Goal: Task Accomplishment & Management: Use online tool/utility

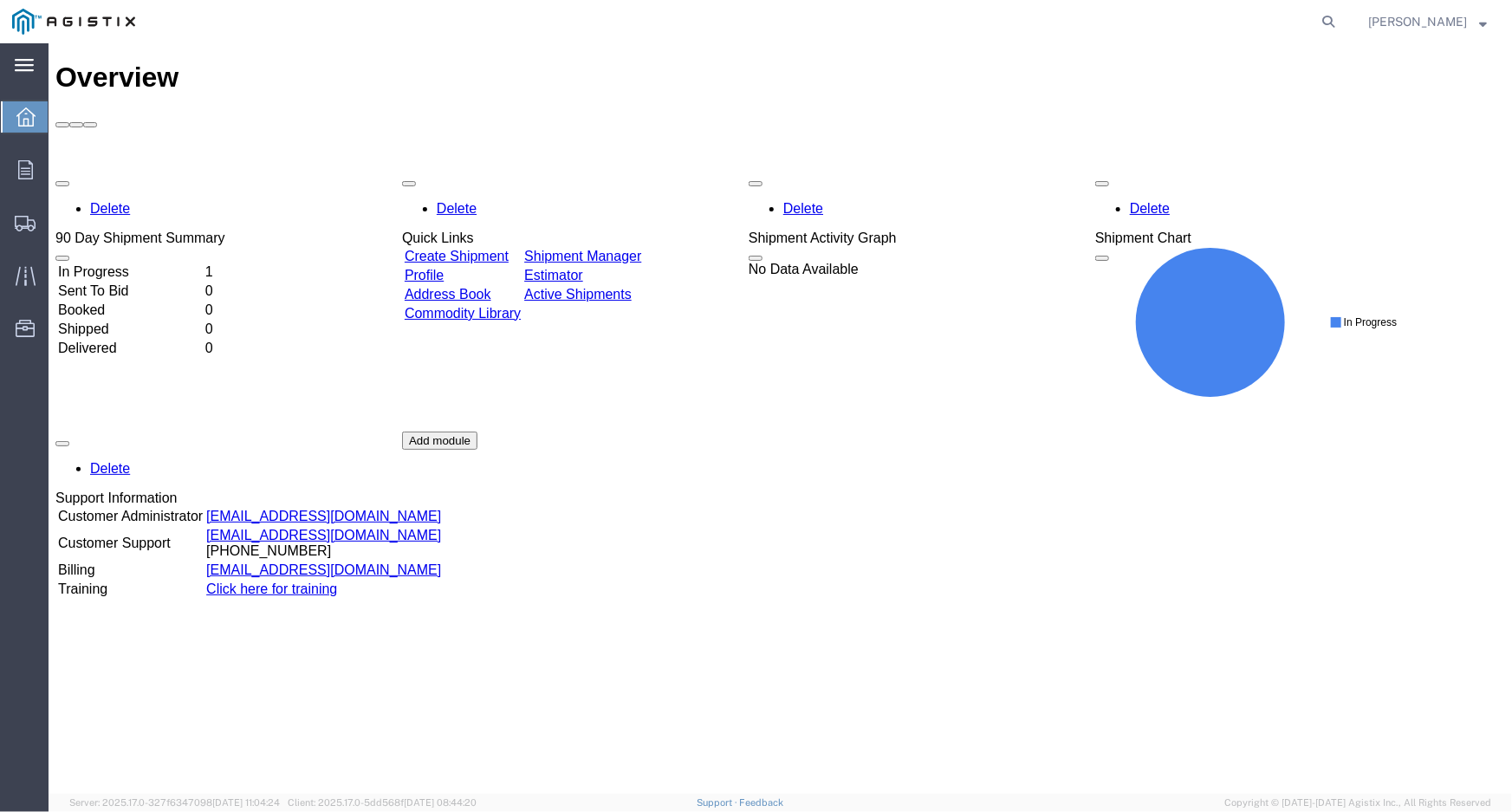
click at [34, 60] on div "main_menu Created with Sketch." at bounding box center [24, 64] width 49 height 43
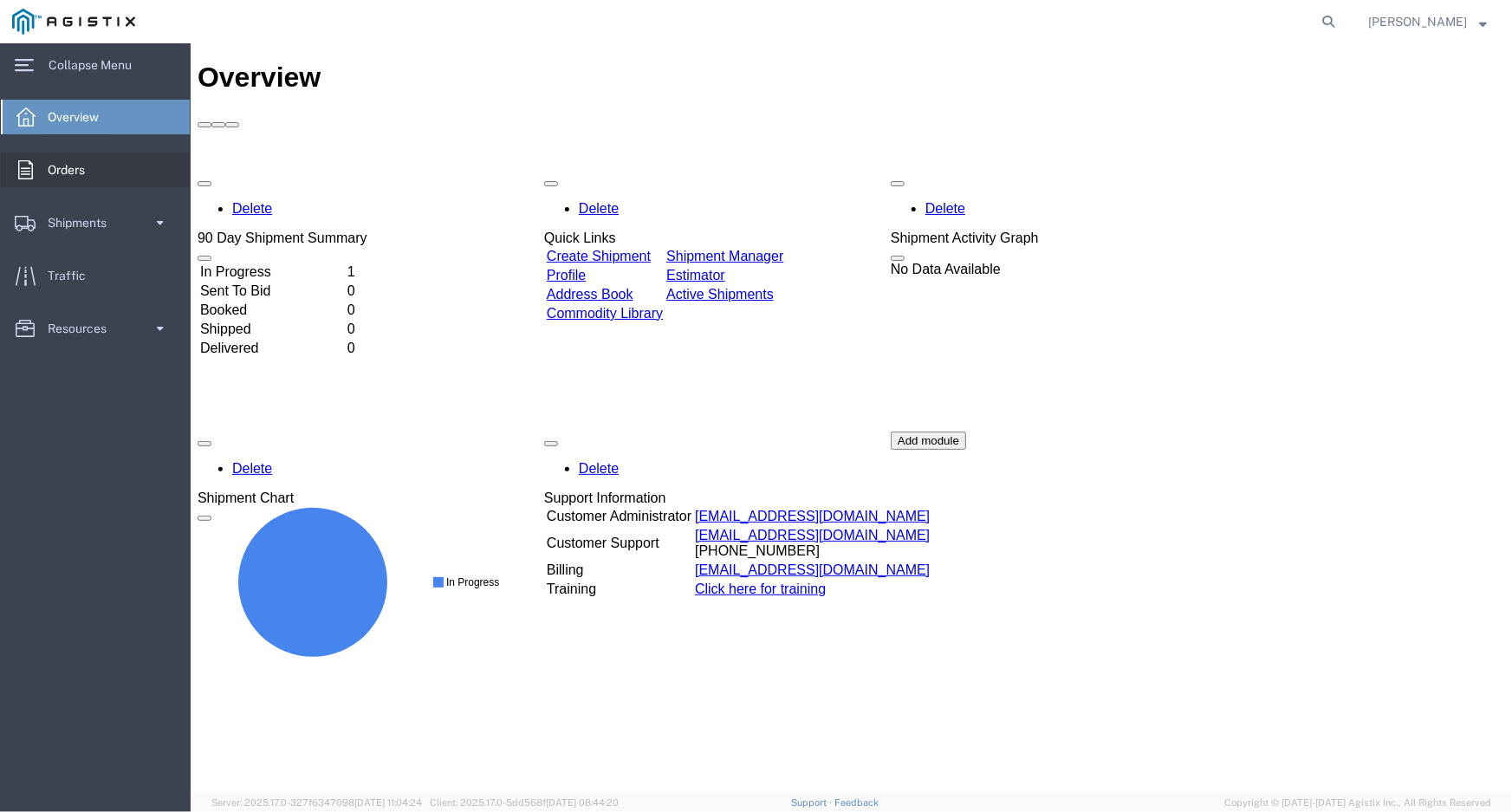
click at [77, 164] on span "Orders" at bounding box center [72, 169] width 49 height 34
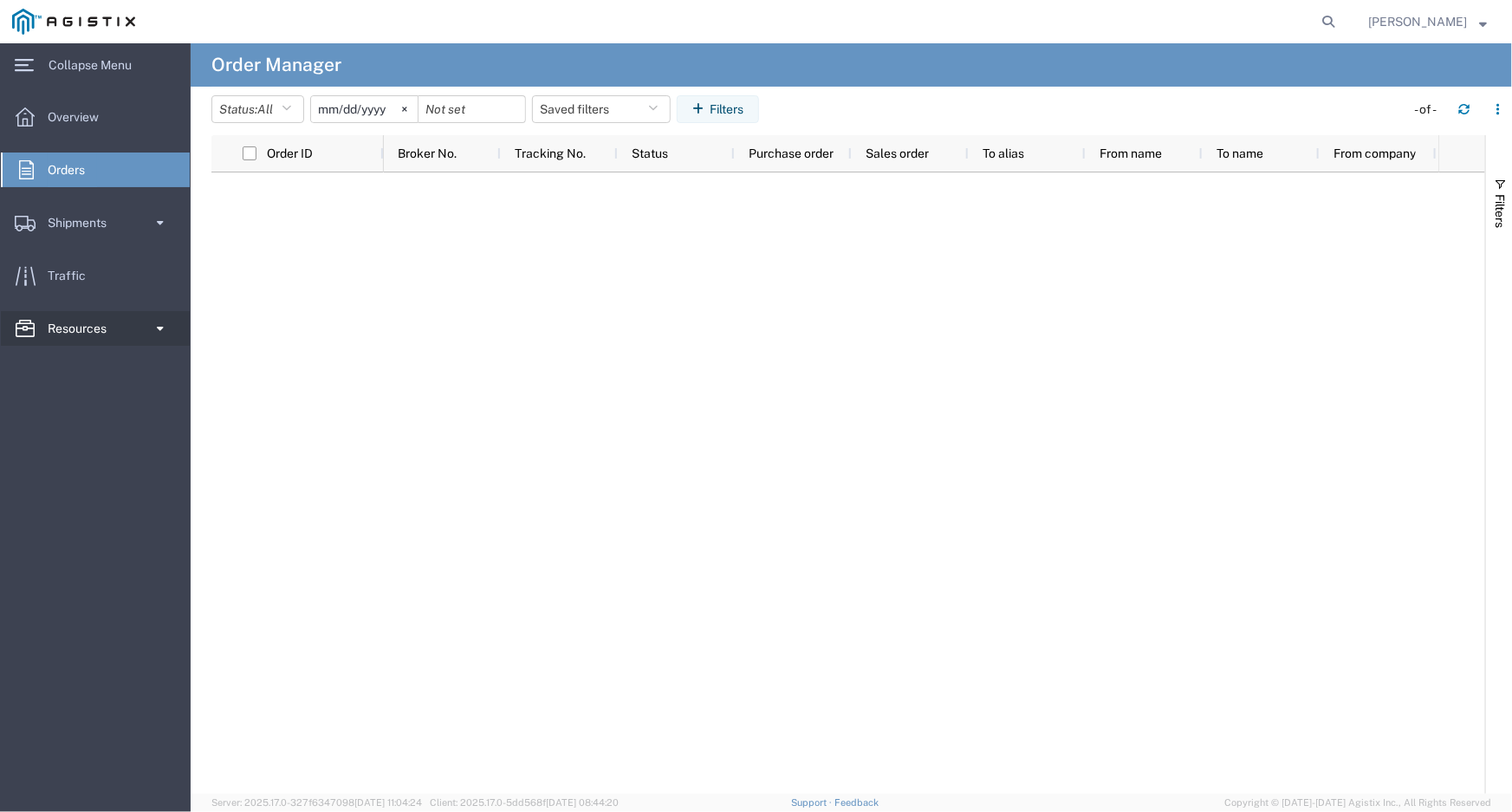
click at [65, 333] on span "Resources" at bounding box center [83, 327] width 71 height 34
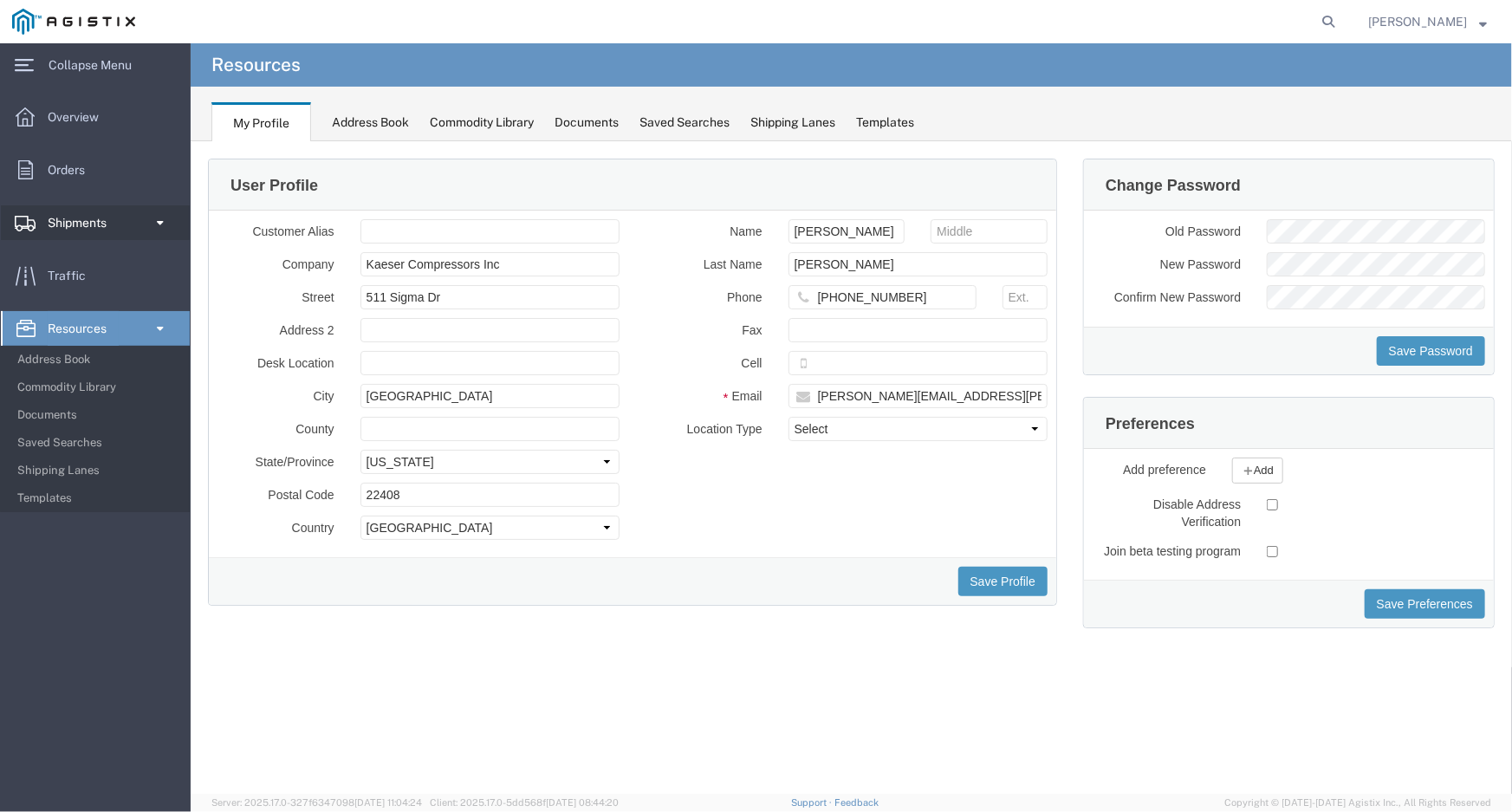
click at [94, 217] on span "Shipments" at bounding box center [83, 222] width 71 height 34
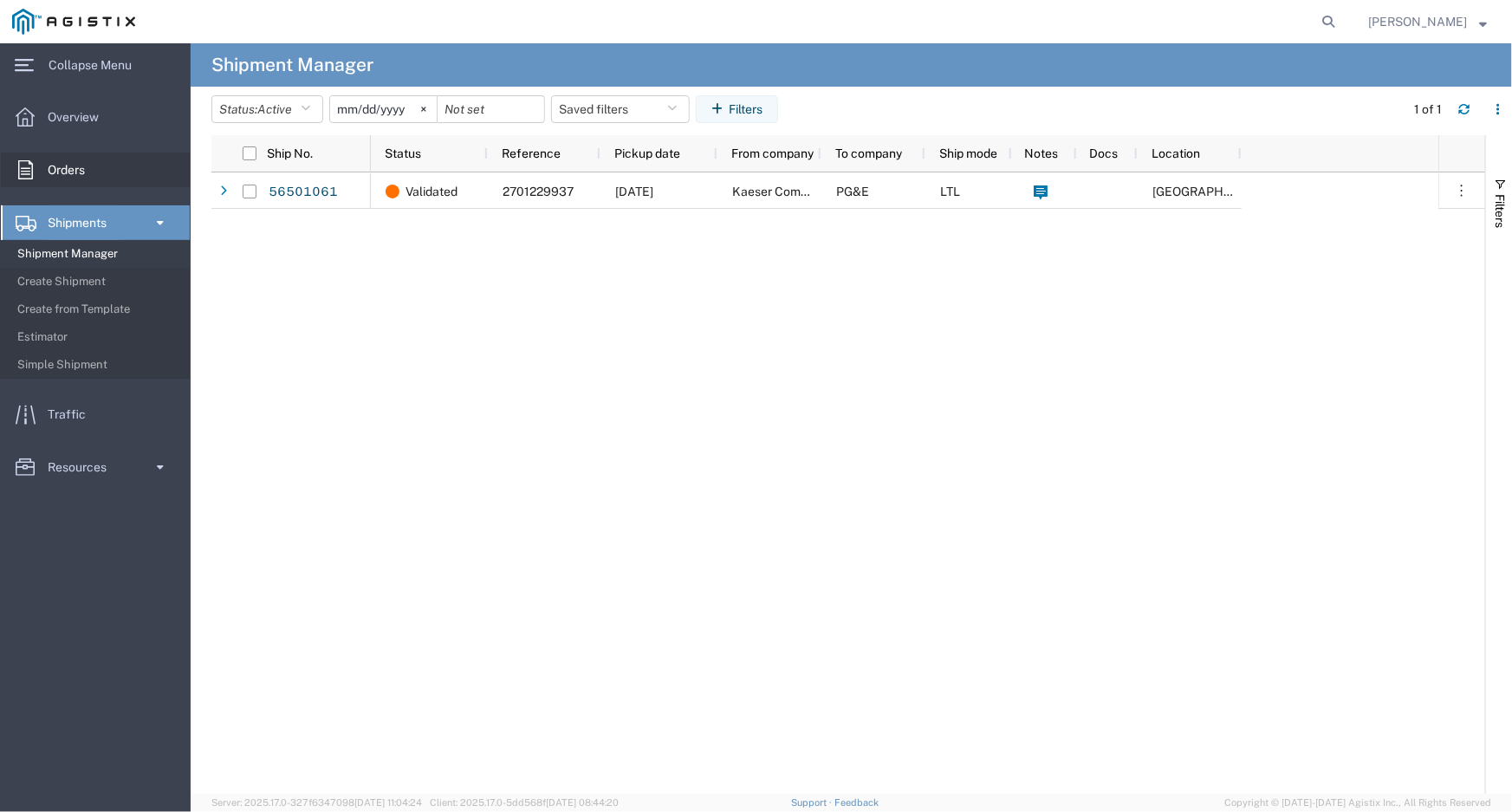
click at [78, 172] on span "Orders" at bounding box center [72, 169] width 49 height 34
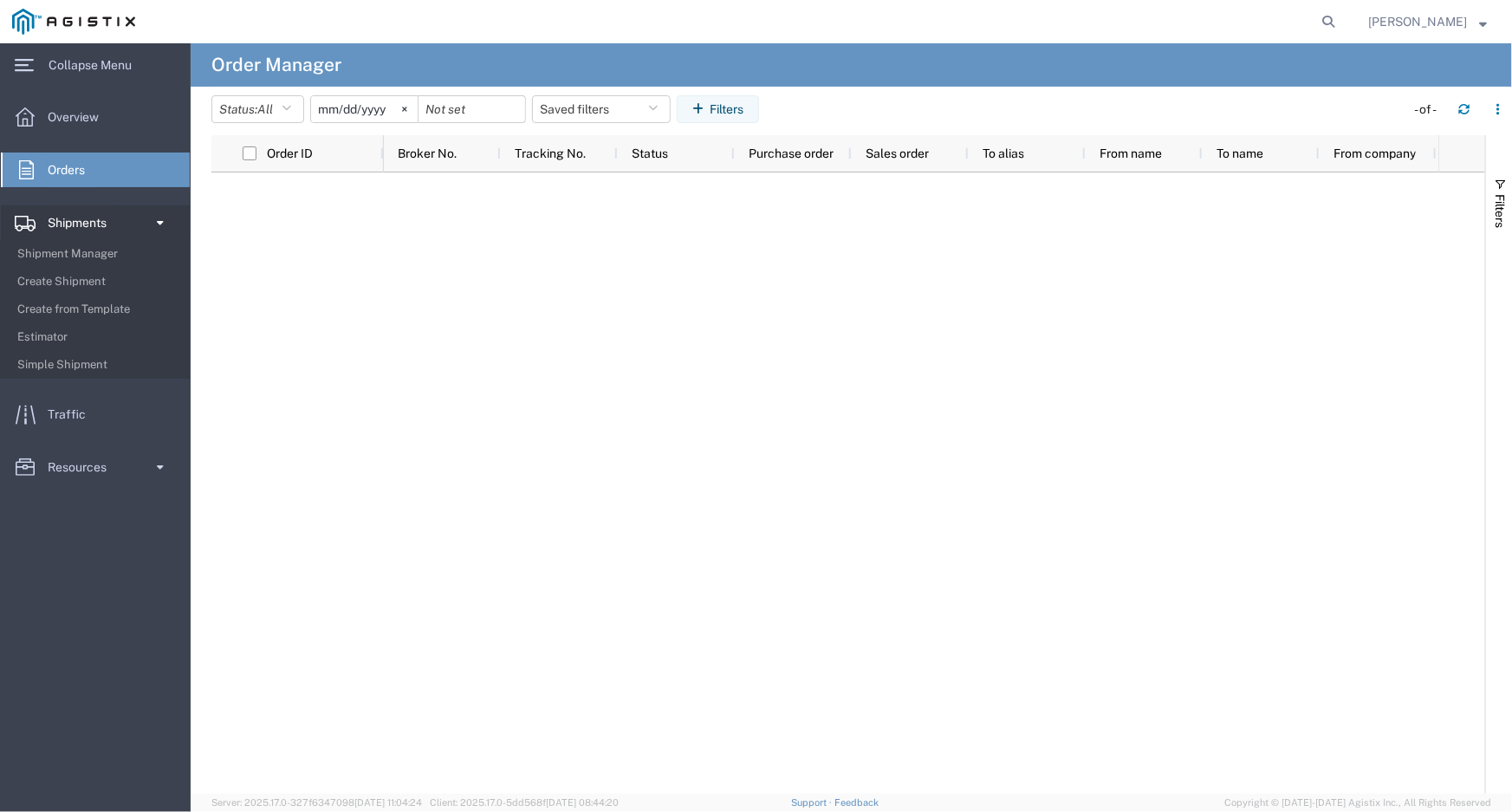
click at [78, 224] on span "Shipments" at bounding box center [83, 222] width 71 height 34
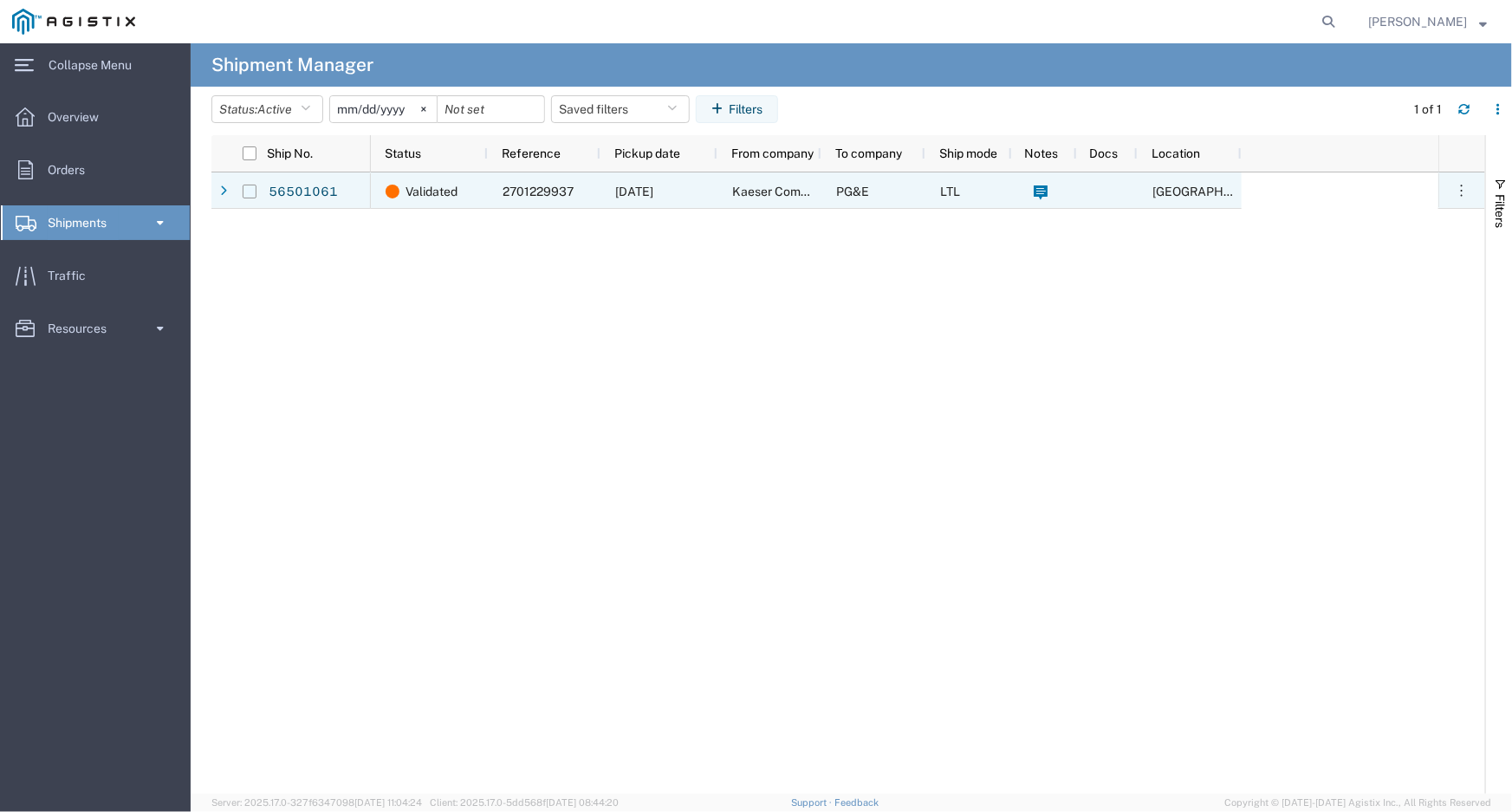
click at [255, 191] on input "Press Space to toggle row selection (unchecked)" at bounding box center [250, 192] width 14 height 14
checkbox input "true"
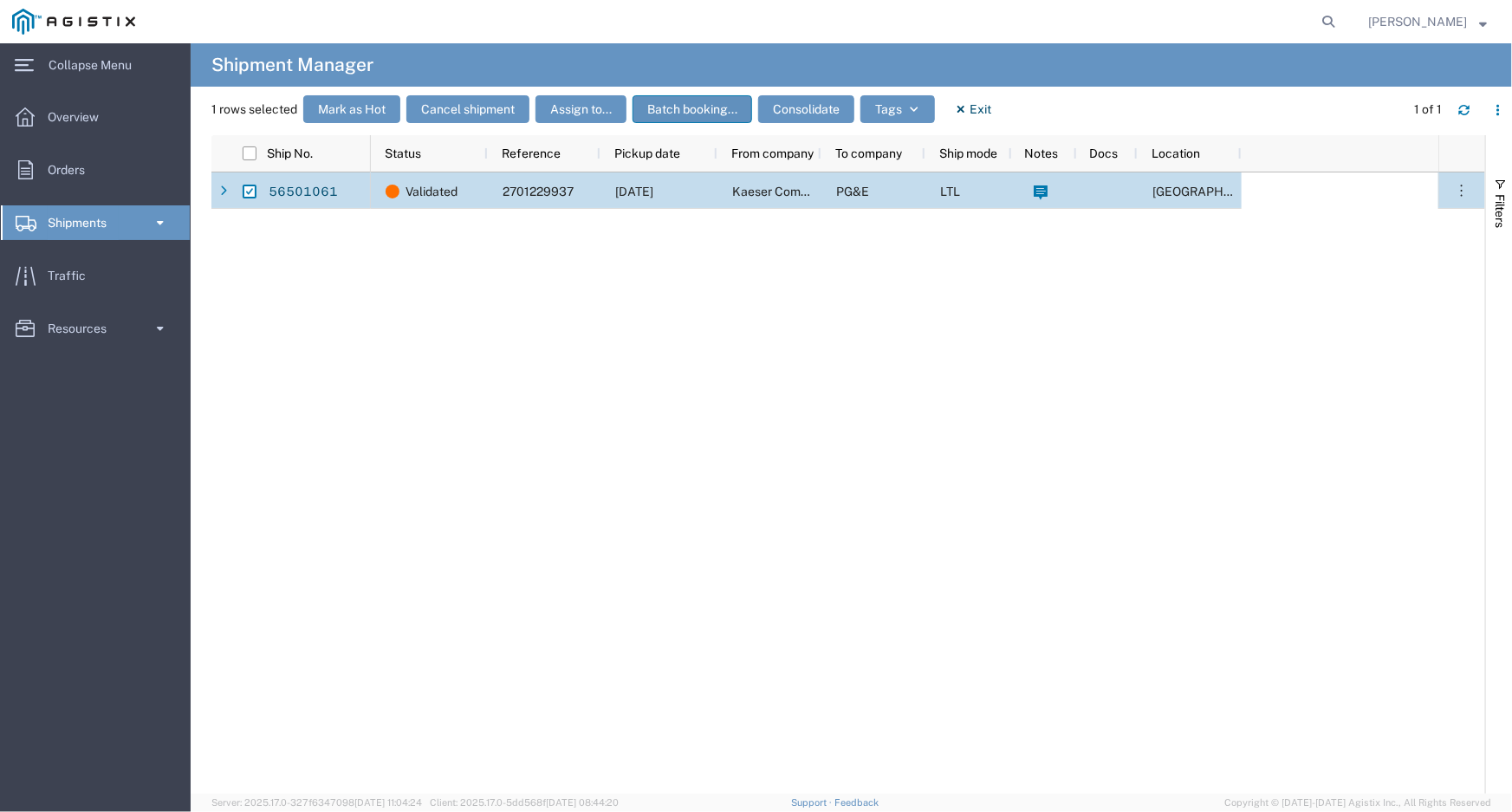
click at [705, 107] on button "Batch booking..." at bounding box center [691, 109] width 119 height 27
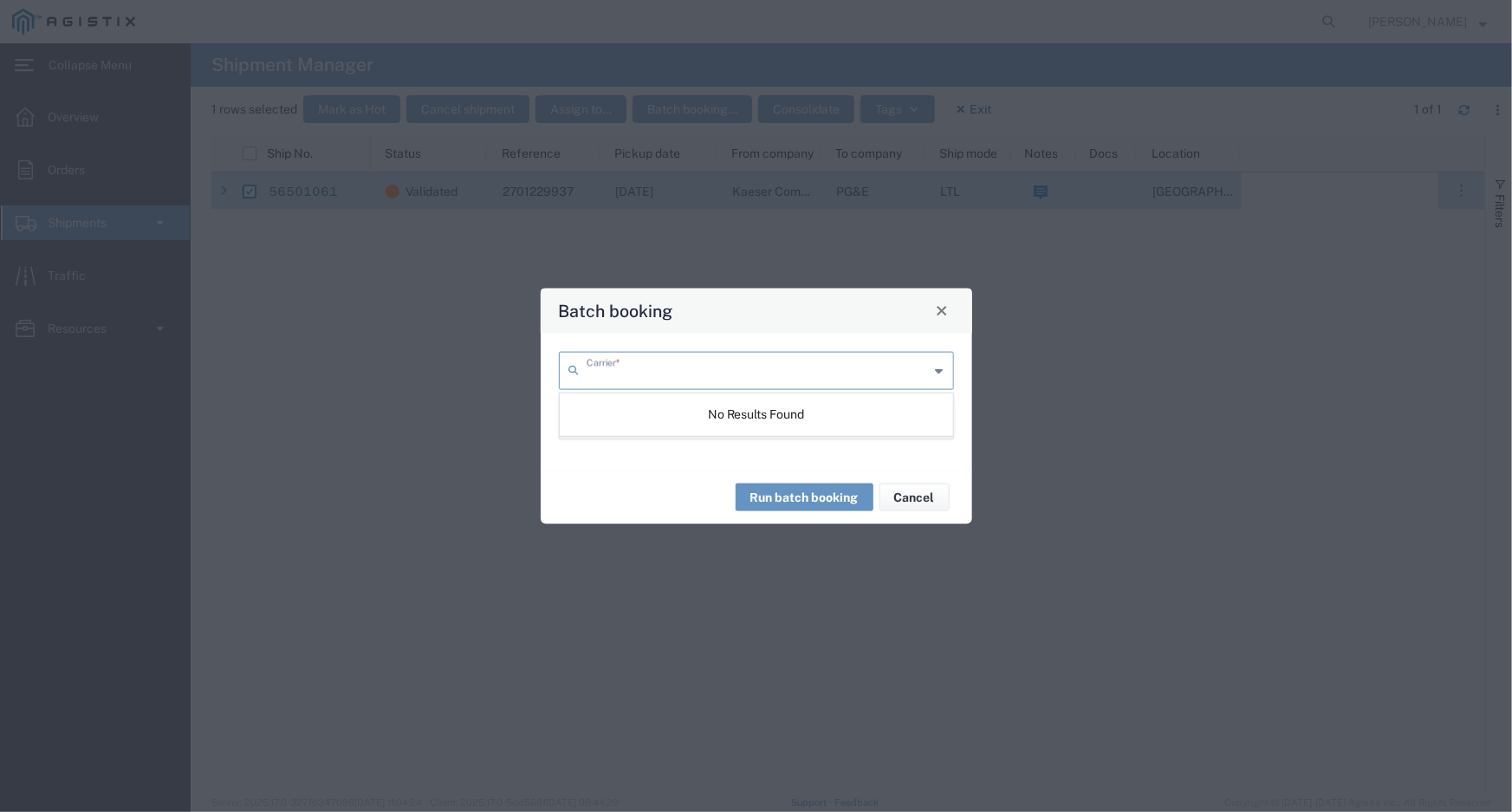
click at [690, 363] on input "text" at bounding box center [757, 368] width 343 height 30
click at [699, 367] on input "text" at bounding box center [757, 368] width 343 height 30
click at [941, 372] on icon at bounding box center [939, 369] width 8 height 27
click at [936, 367] on icon at bounding box center [939, 369] width 8 height 27
click at [936, 365] on icon at bounding box center [939, 369] width 8 height 27
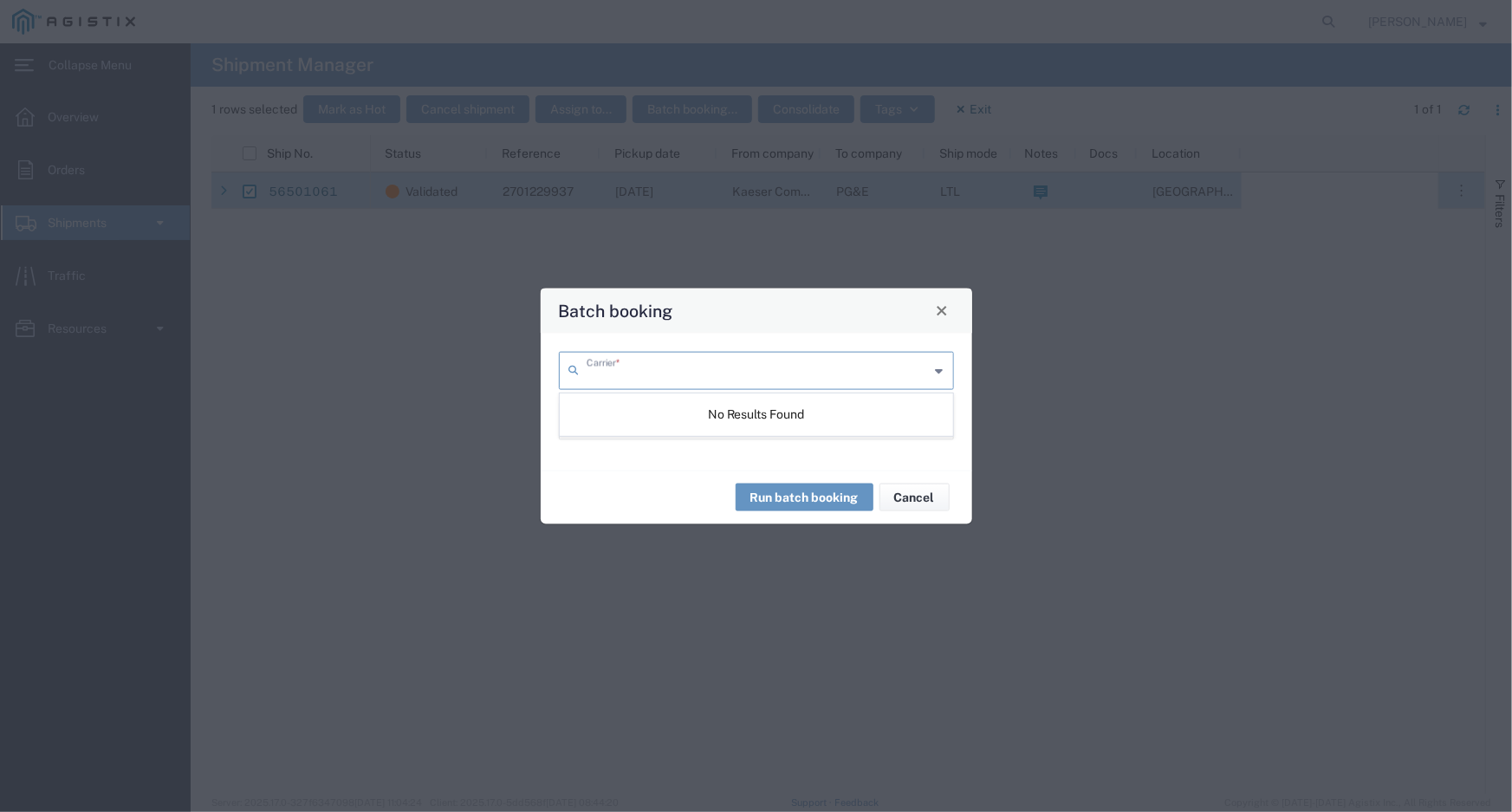
click at [936, 365] on icon at bounding box center [939, 369] width 8 height 27
type input "e"
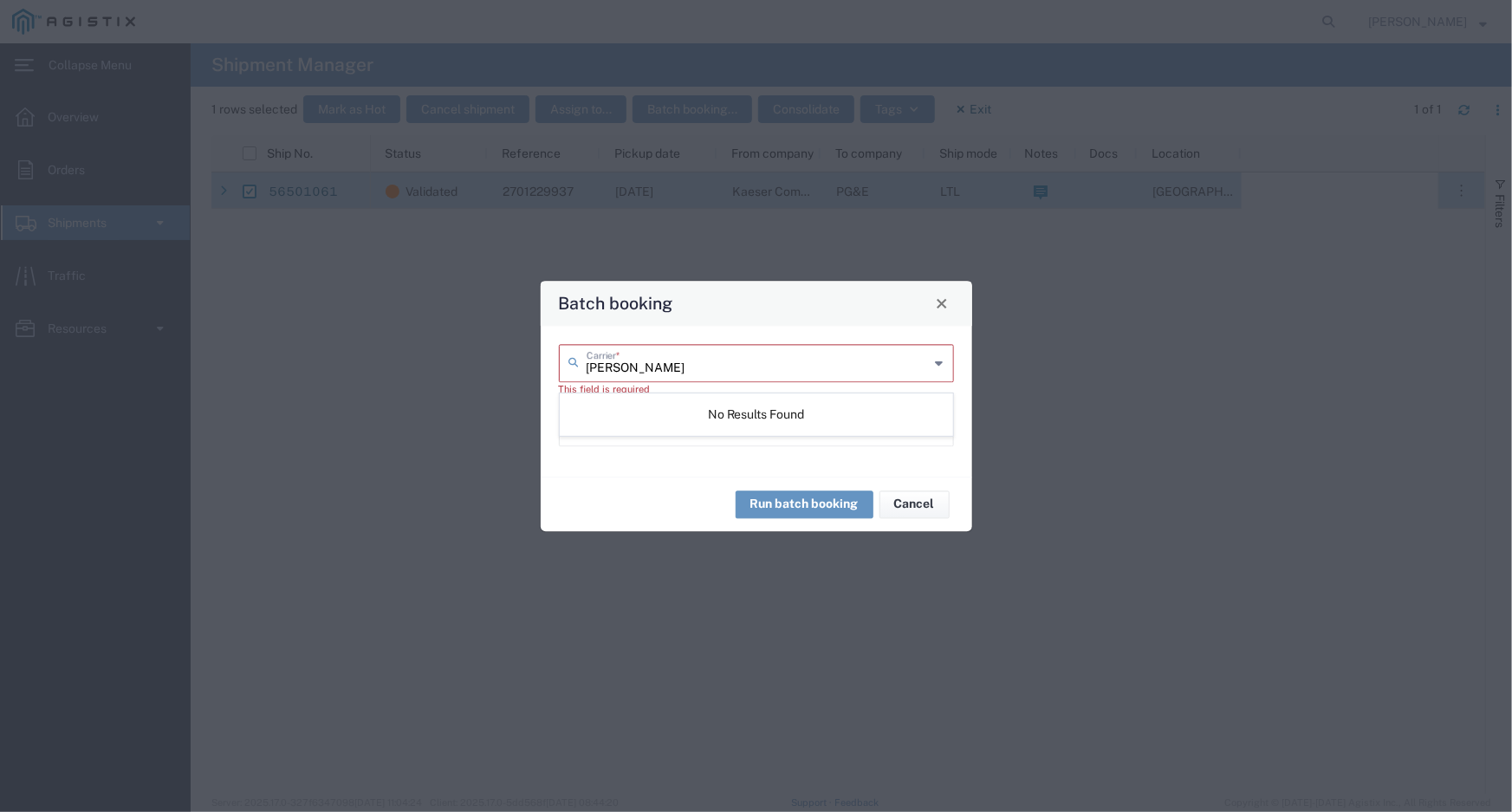
click at [698, 370] on input "[PERSON_NAME]" at bounding box center [757, 362] width 343 height 30
type input "[PERSON_NAME]"
click at [730, 440] on input "text" at bounding box center [757, 425] width 343 height 30
click at [643, 437] on input "text" at bounding box center [757, 425] width 343 height 30
click at [931, 305] on button "Close" at bounding box center [941, 303] width 24 height 24
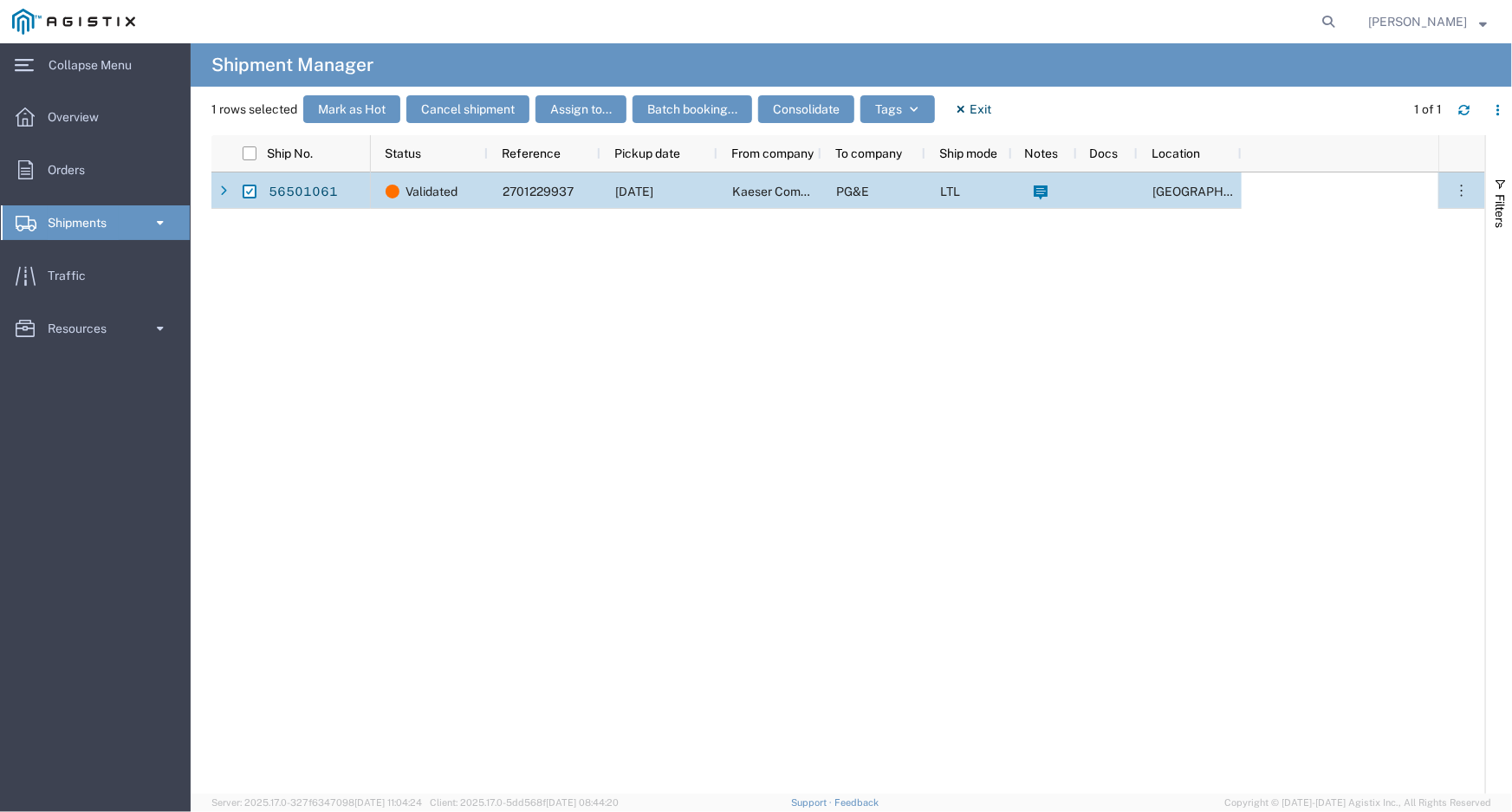
click at [784, 299] on div "Validated 2701229937 [DATE] Kaeser Compressors PG&E LTL [GEOGRAPHIC_DATA]" at bounding box center [904, 483] width 1067 height 621
click at [296, 295] on div "56501061 Validated 2701229937 [DATE] Kaeser Compressors PG&E LTL [GEOGRAPHIC_DA…" at bounding box center [847, 483] width 1274 height 621
click at [103, 114] on span "Overview" at bounding box center [79, 117] width 64 height 34
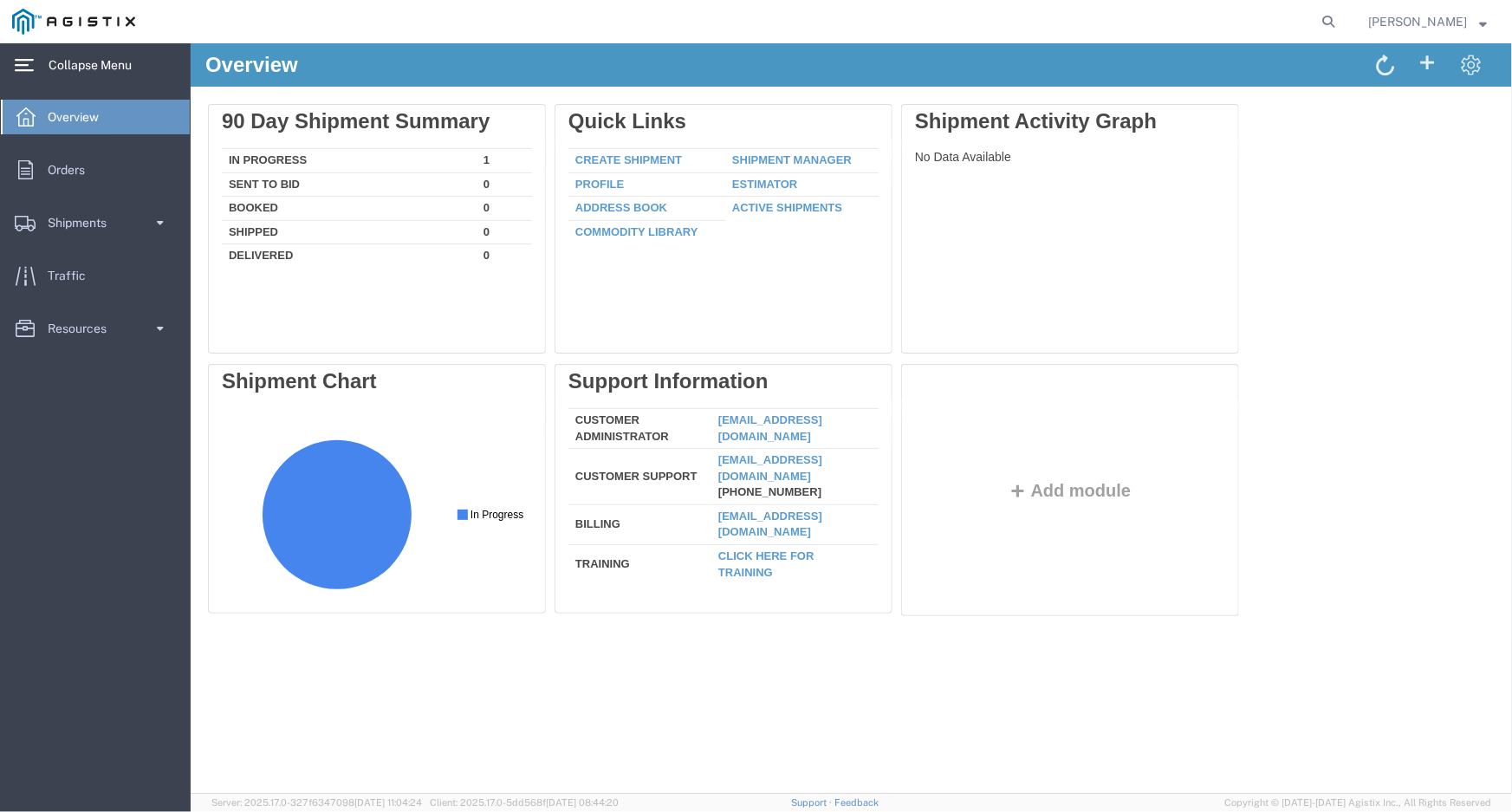
click at [71, 51] on span "Collapse Menu" at bounding box center [96, 64] width 95 height 34
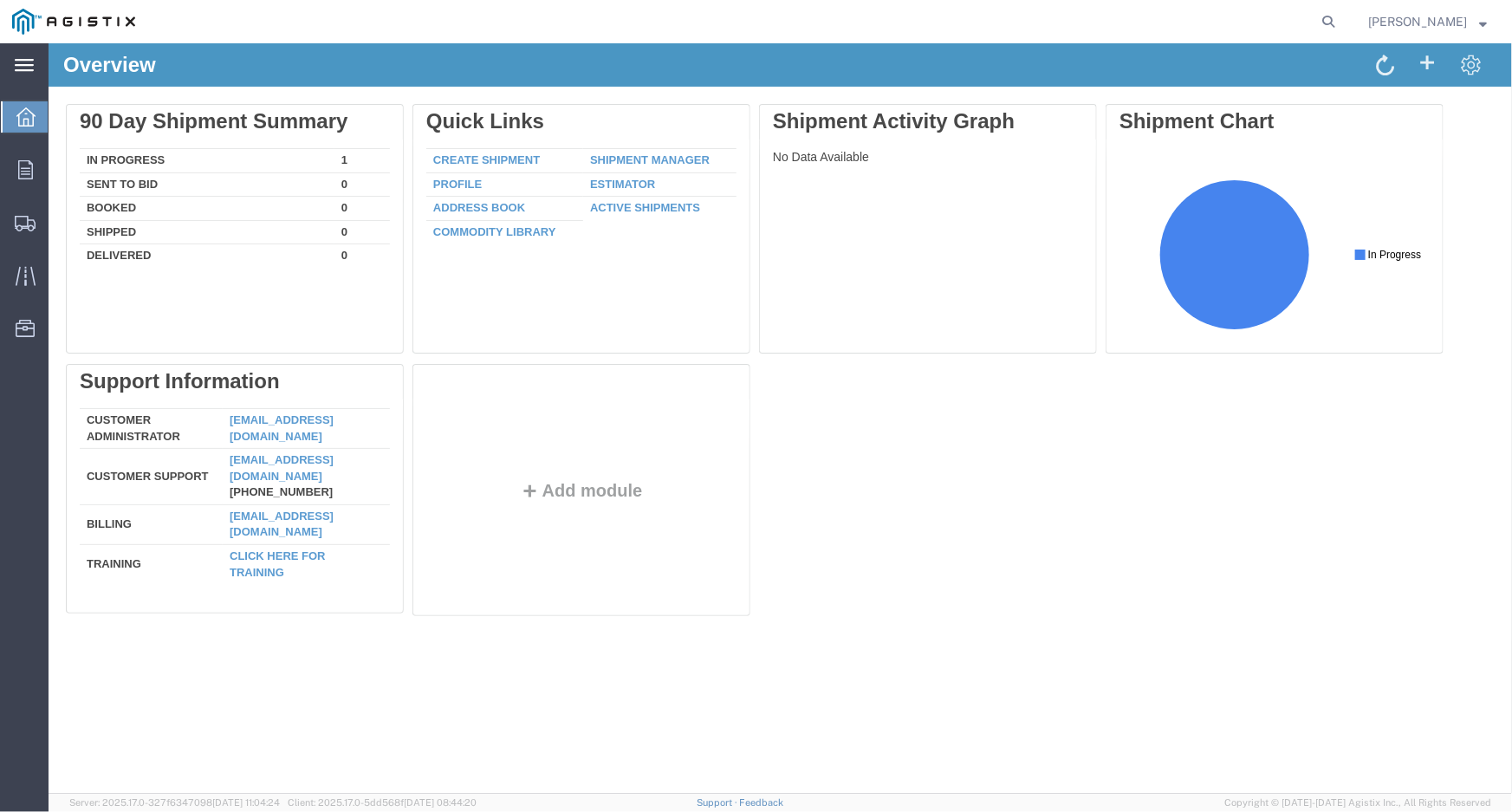
click at [25, 66] on icon at bounding box center [25, 65] width 19 height 12
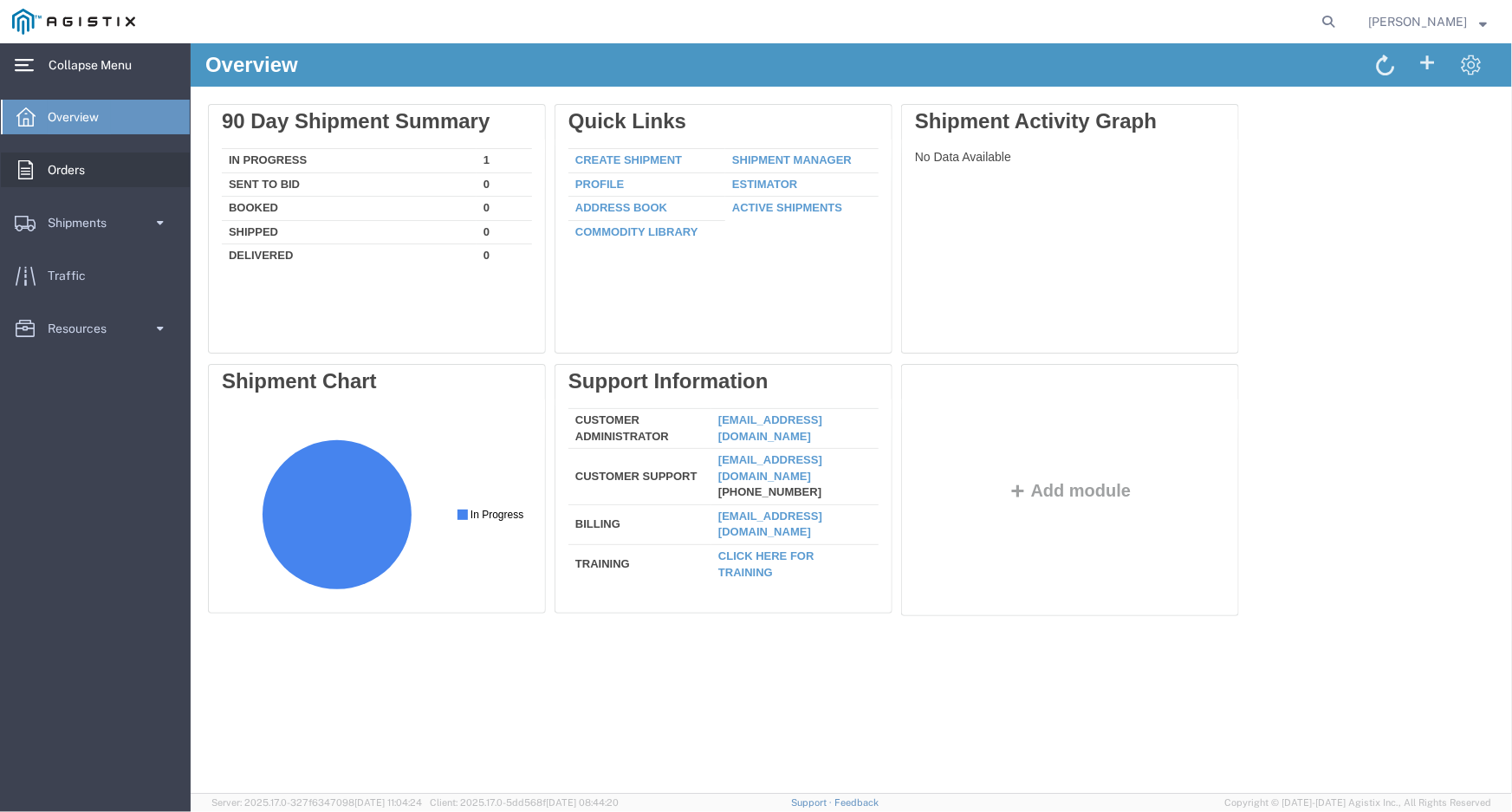
click at [65, 165] on span "Orders" at bounding box center [72, 169] width 49 height 34
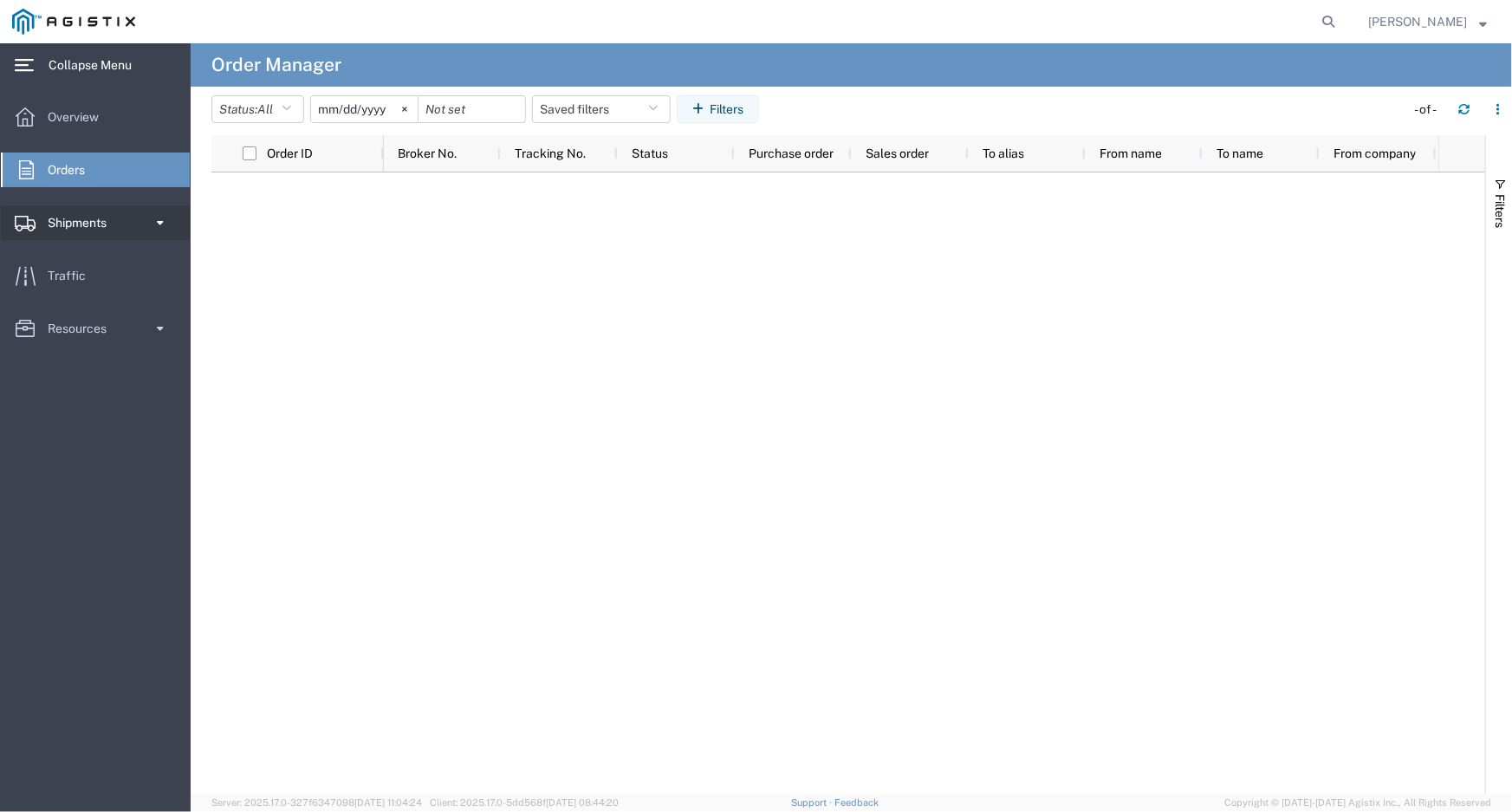
click at [74, 224] on span "Shipments" at bounding box center [83, 222] width 71 height 34
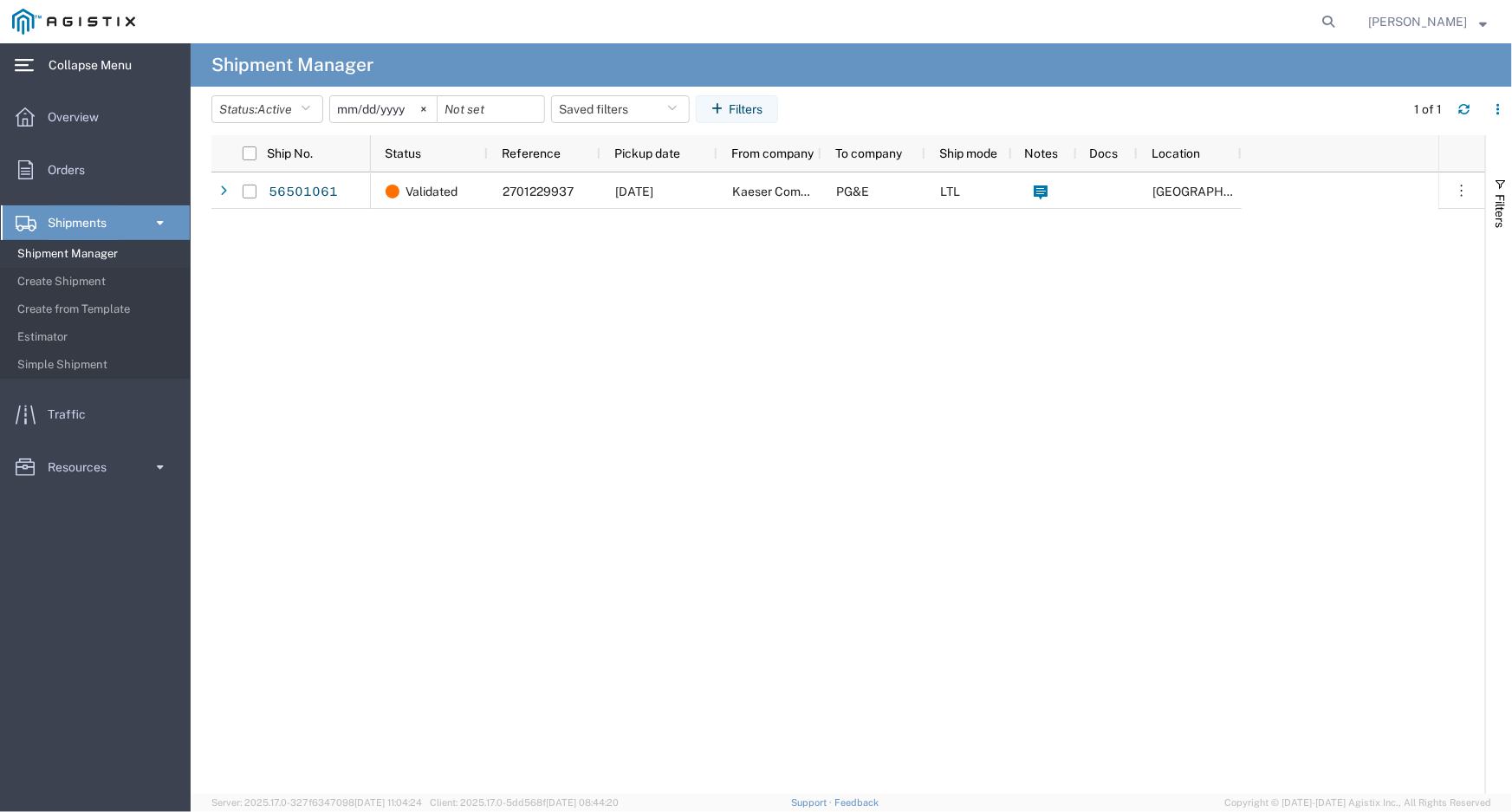
click at [142, 214] on link "Shipments" at bounding box center [95, 222] width 189 height 34
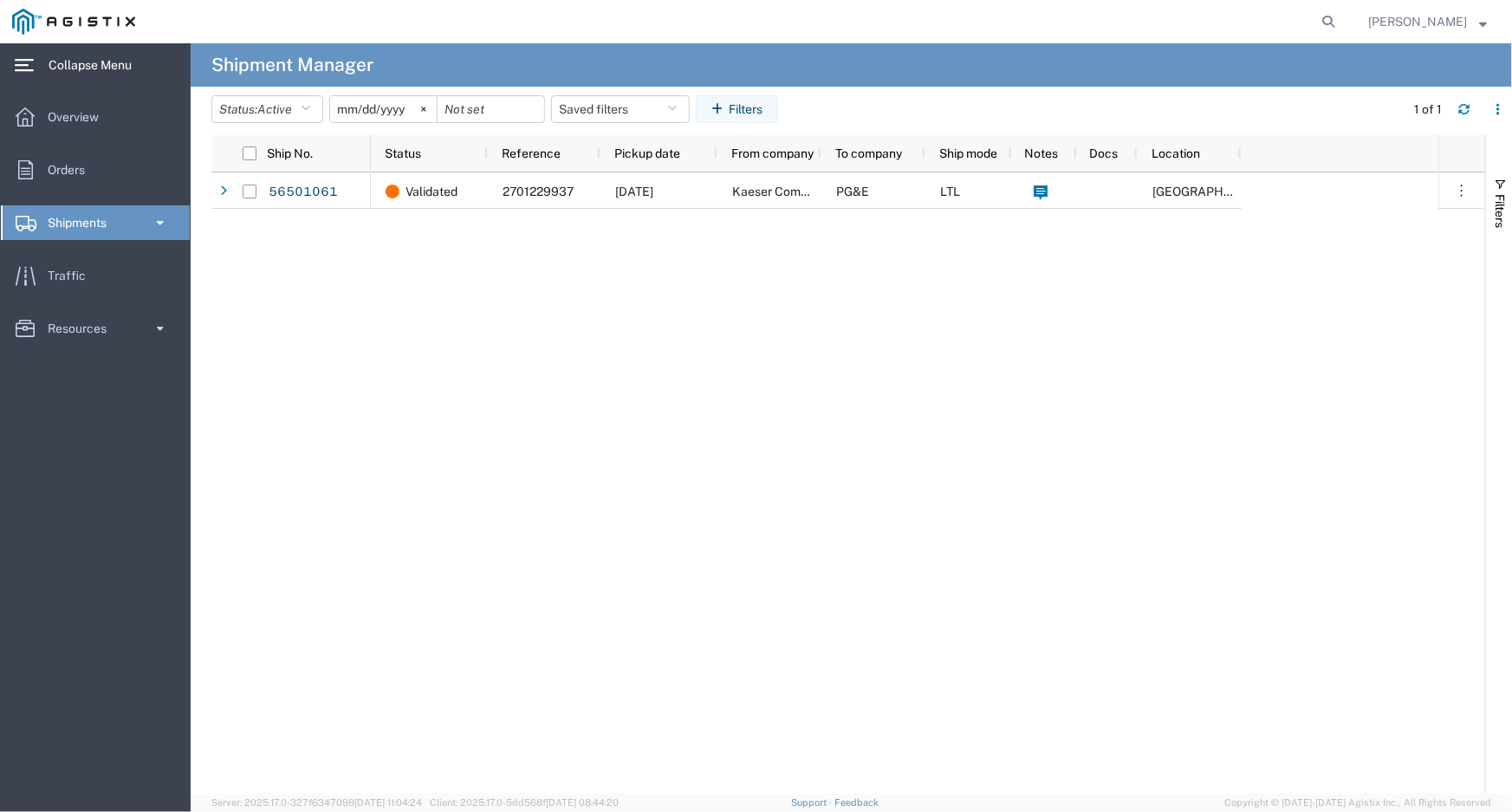
click at [142, 214] on link "Shipments" at bounding box center [95, 222] width 189 height 34
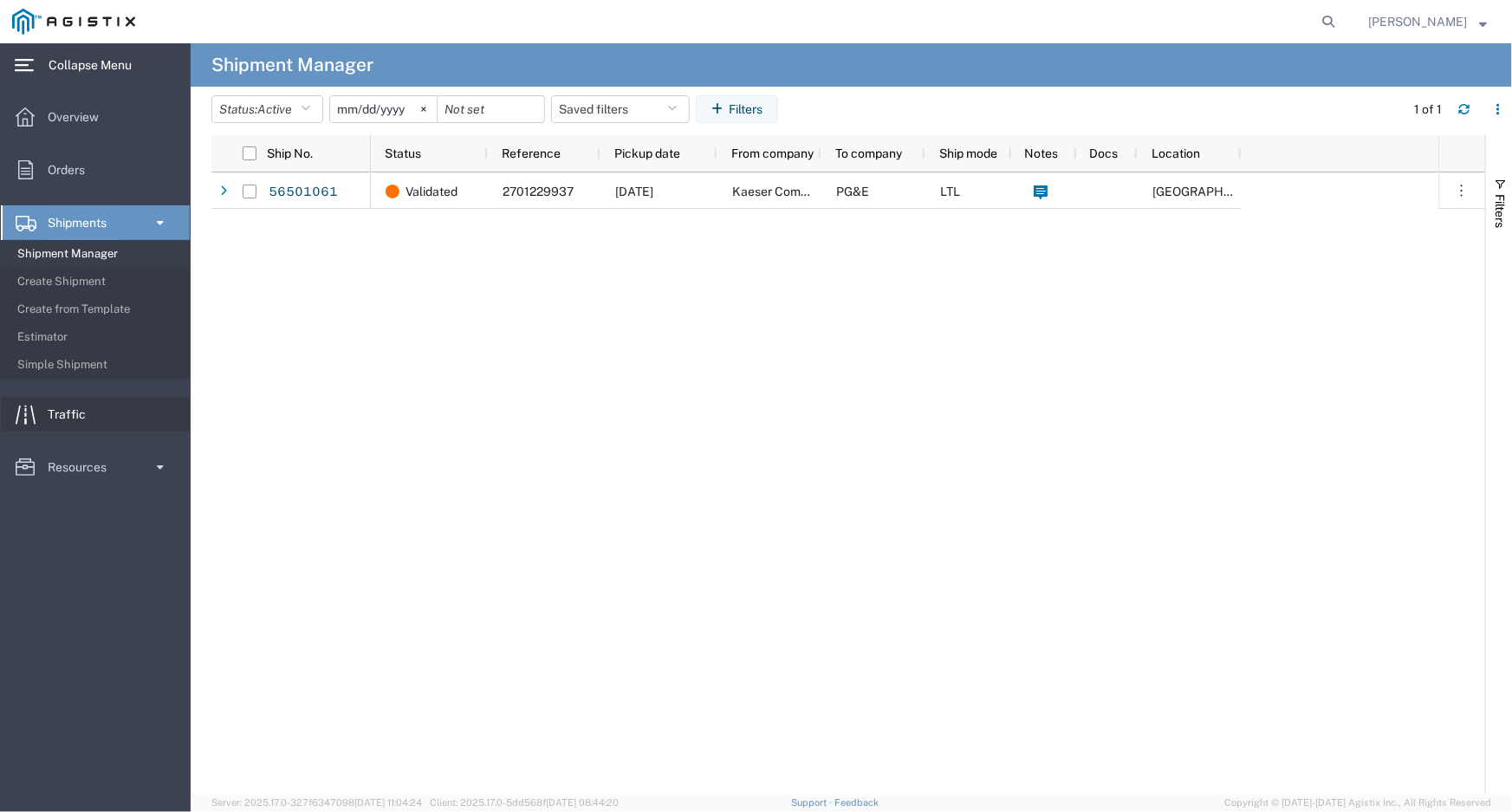
click at [97, 415] on link "Traffic" at bounding box center [95, 414] width 189 height 34
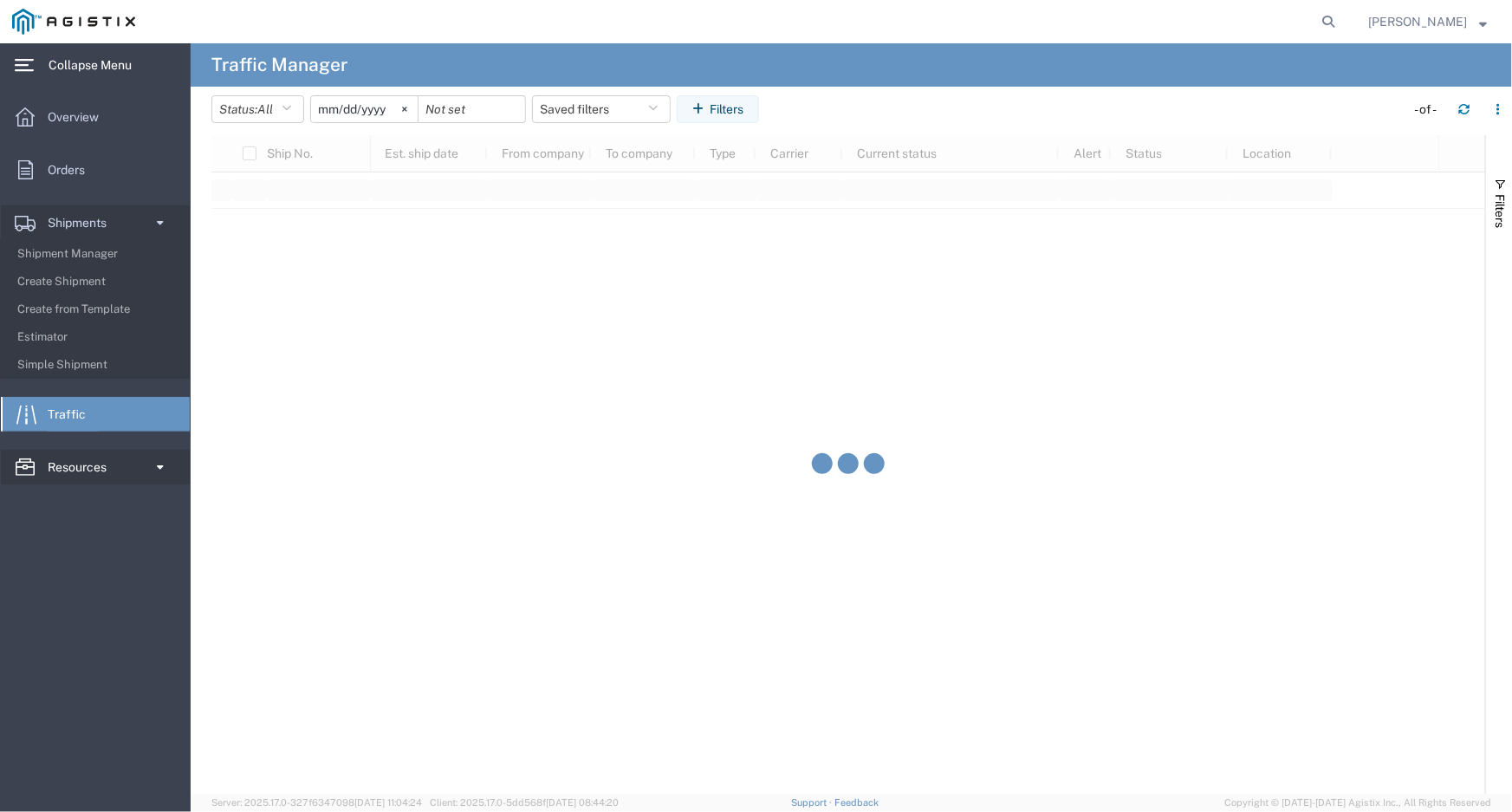
click at [115, 469] on span "Resources" at bounding box center [83, 466] width 71 height 34
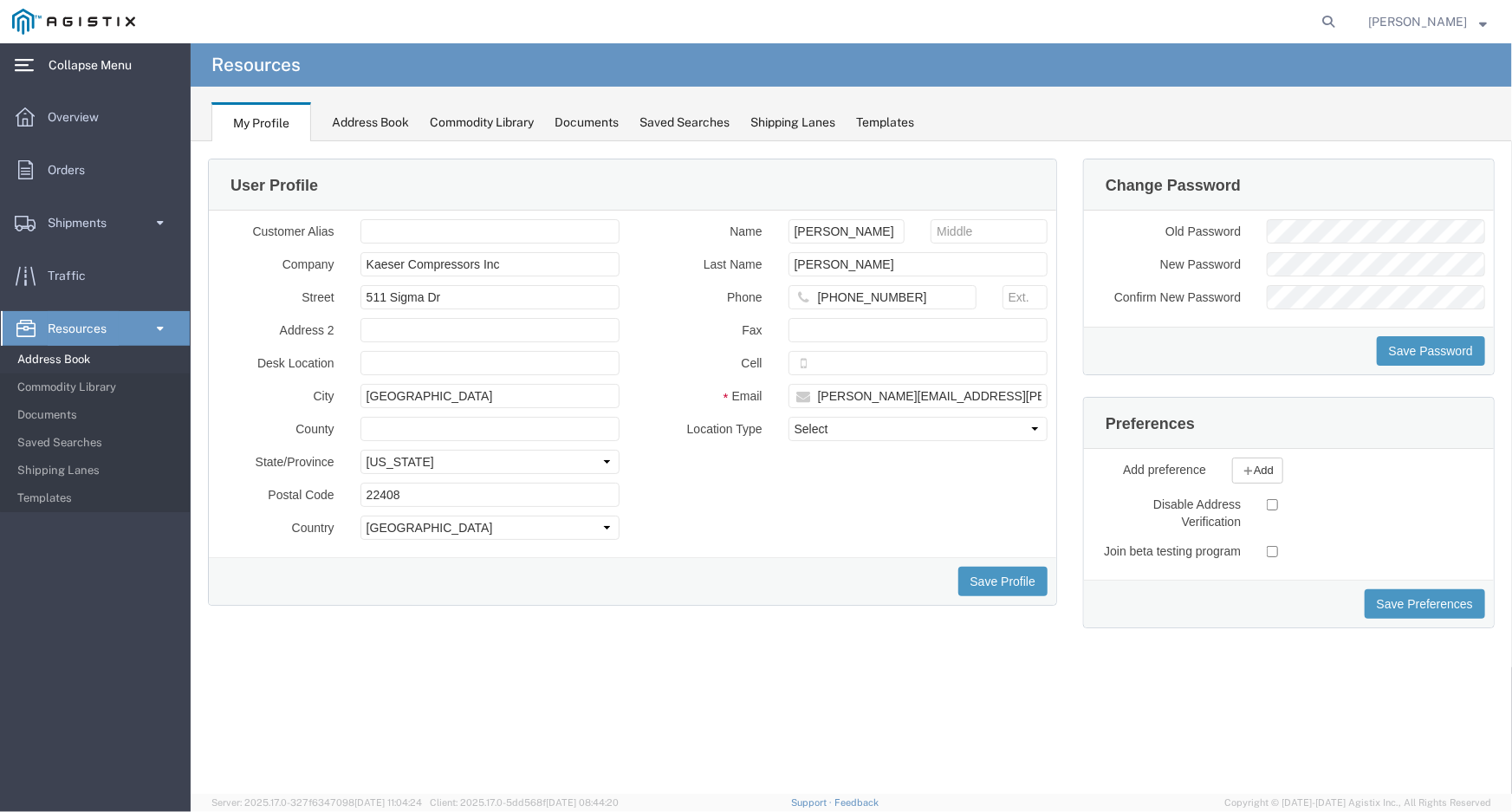
click at [51, 364] on span "Address Book" at bounding box center [98, 359] width 161 height 34
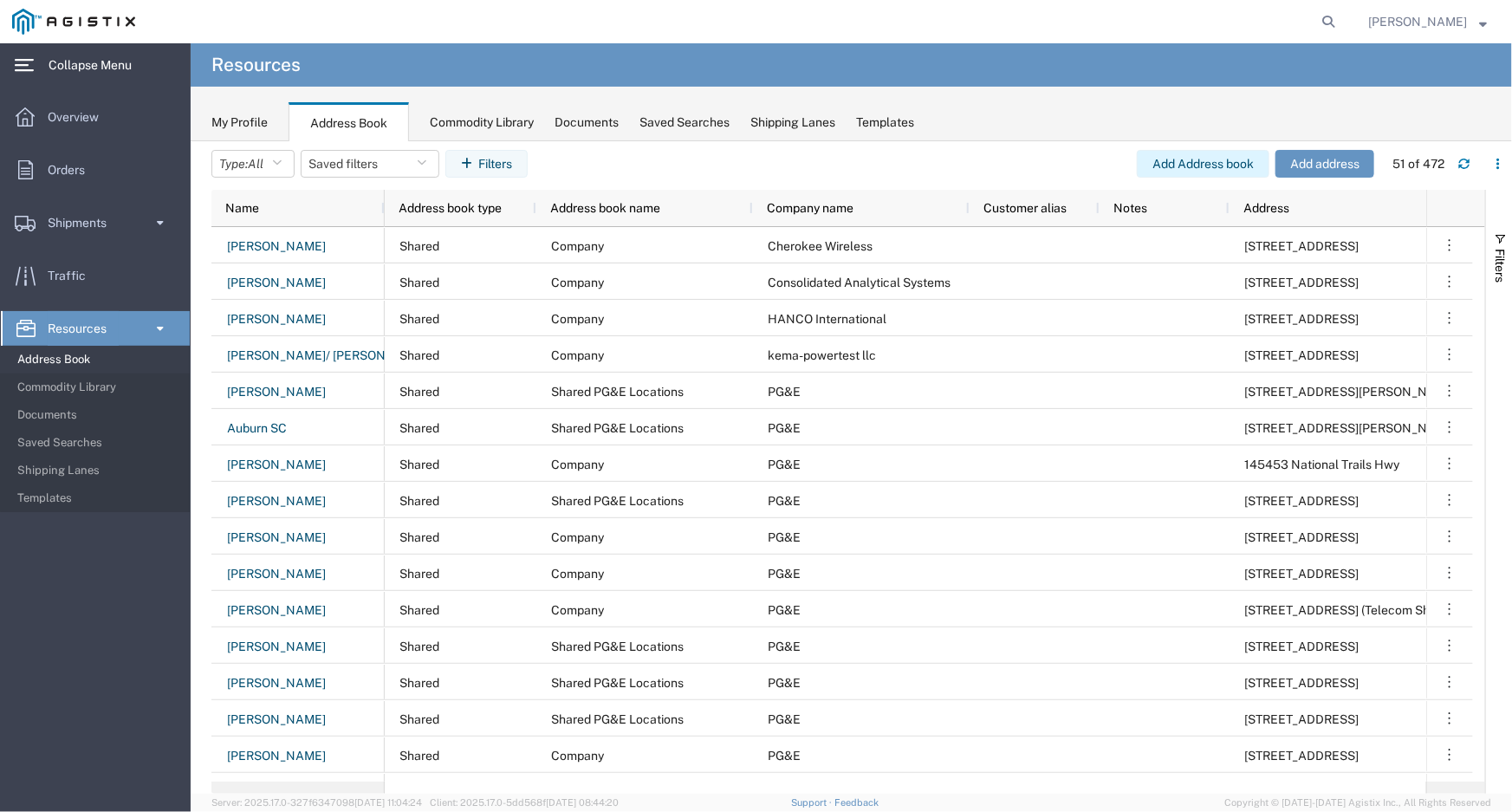
click at [1207, 163] on button "Add Address book" at bounding box center [1203, 163] width 132 height 27
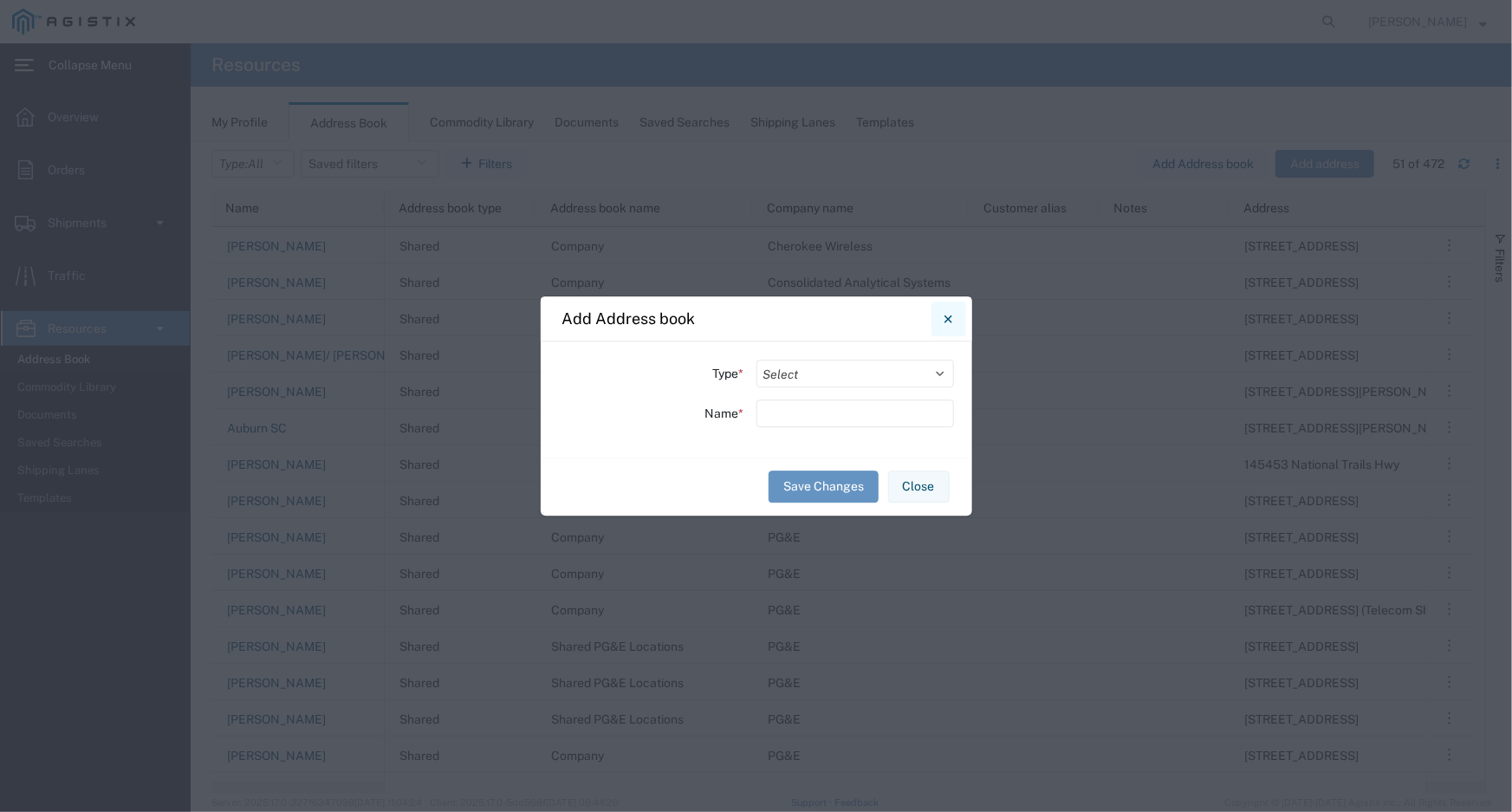
click at [944, 320] on icon "Close" at bounding box center [948, 319] width 8 height 21
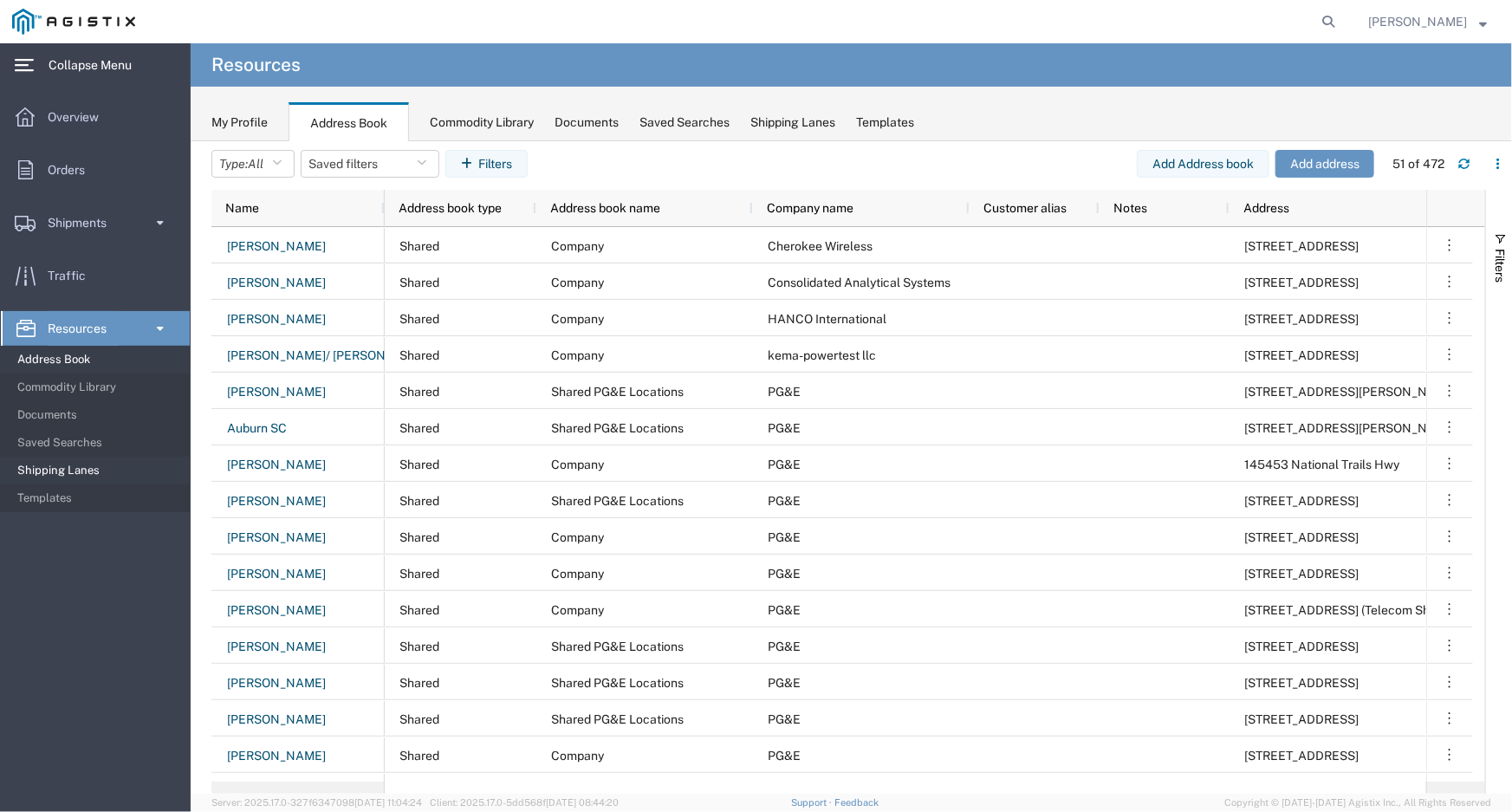
click at [62, 464] on span "Shipping Lanes" at bounding box center [98, 470] width 161 height 34
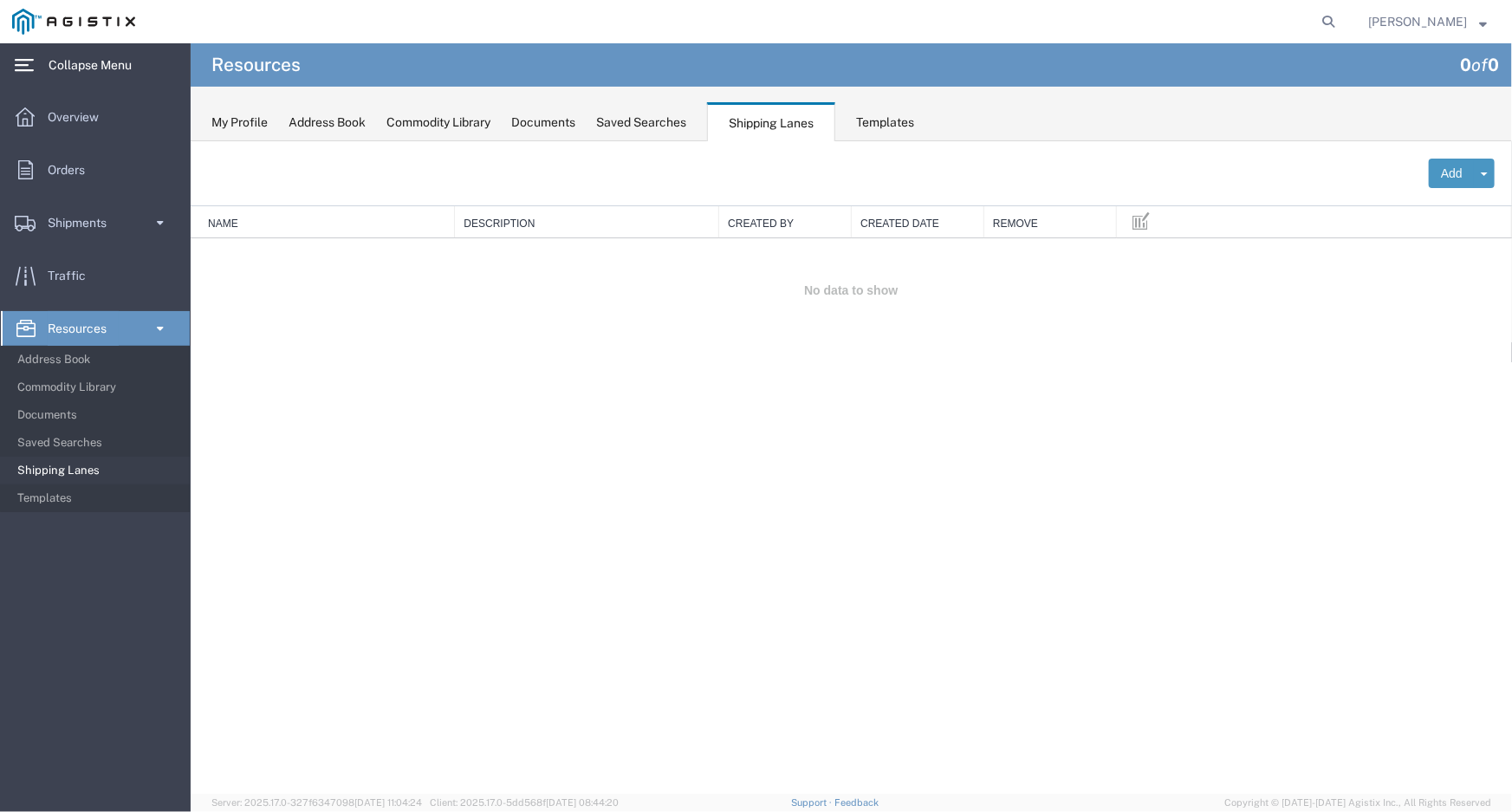
click at [220, 115] on div "My Profile" at bounding box center [239, 123] width 56 height 19
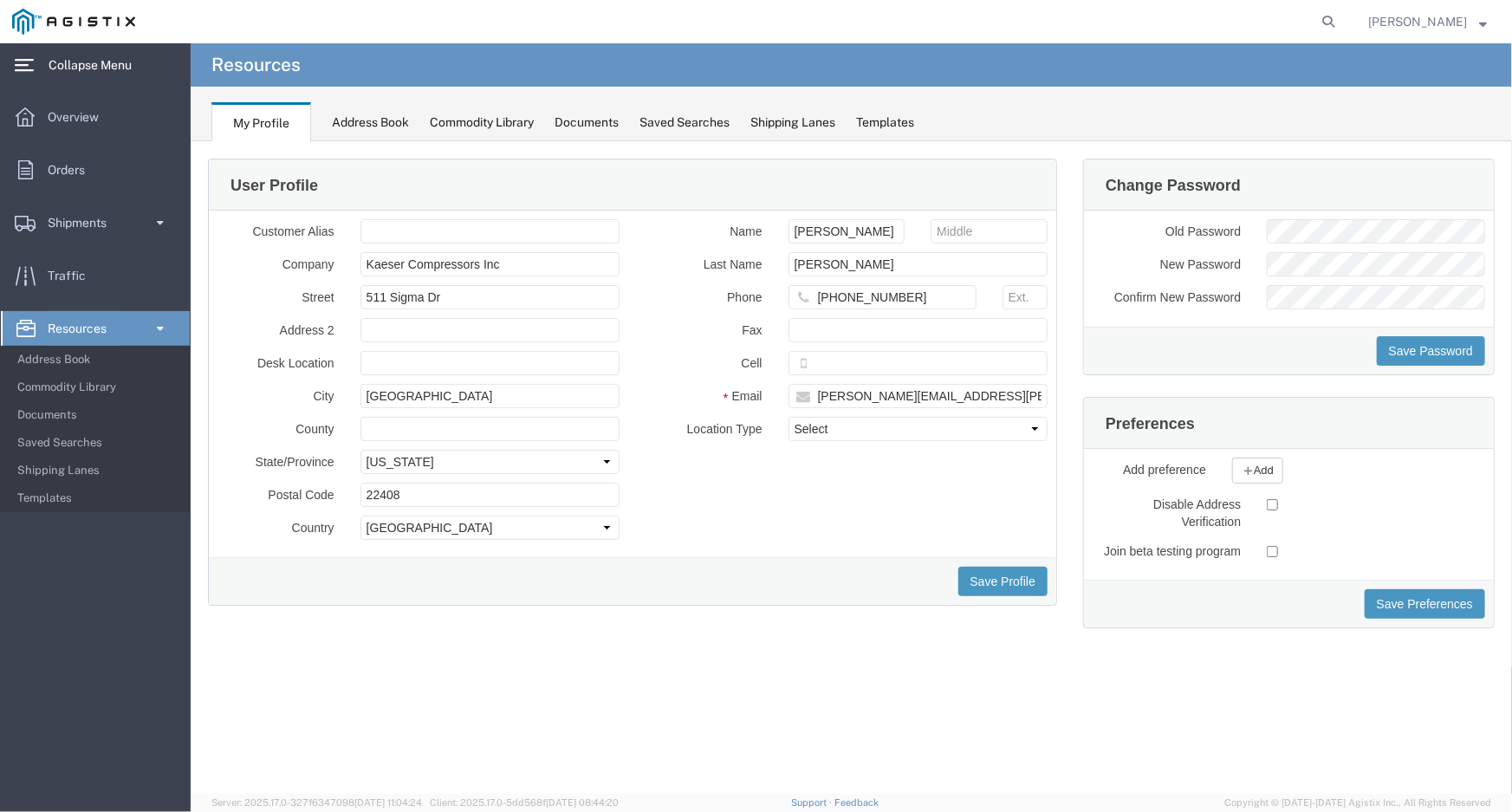
click at [421, 114] on div "My Profile Address Book Commodity Library Documents Saved Searches Shipping Lan…" at bounding box center [851, 114] width 1321 height 55
click at [398, 121] on div "Address Book" at bounding box center [370, 123] width 77 height 19
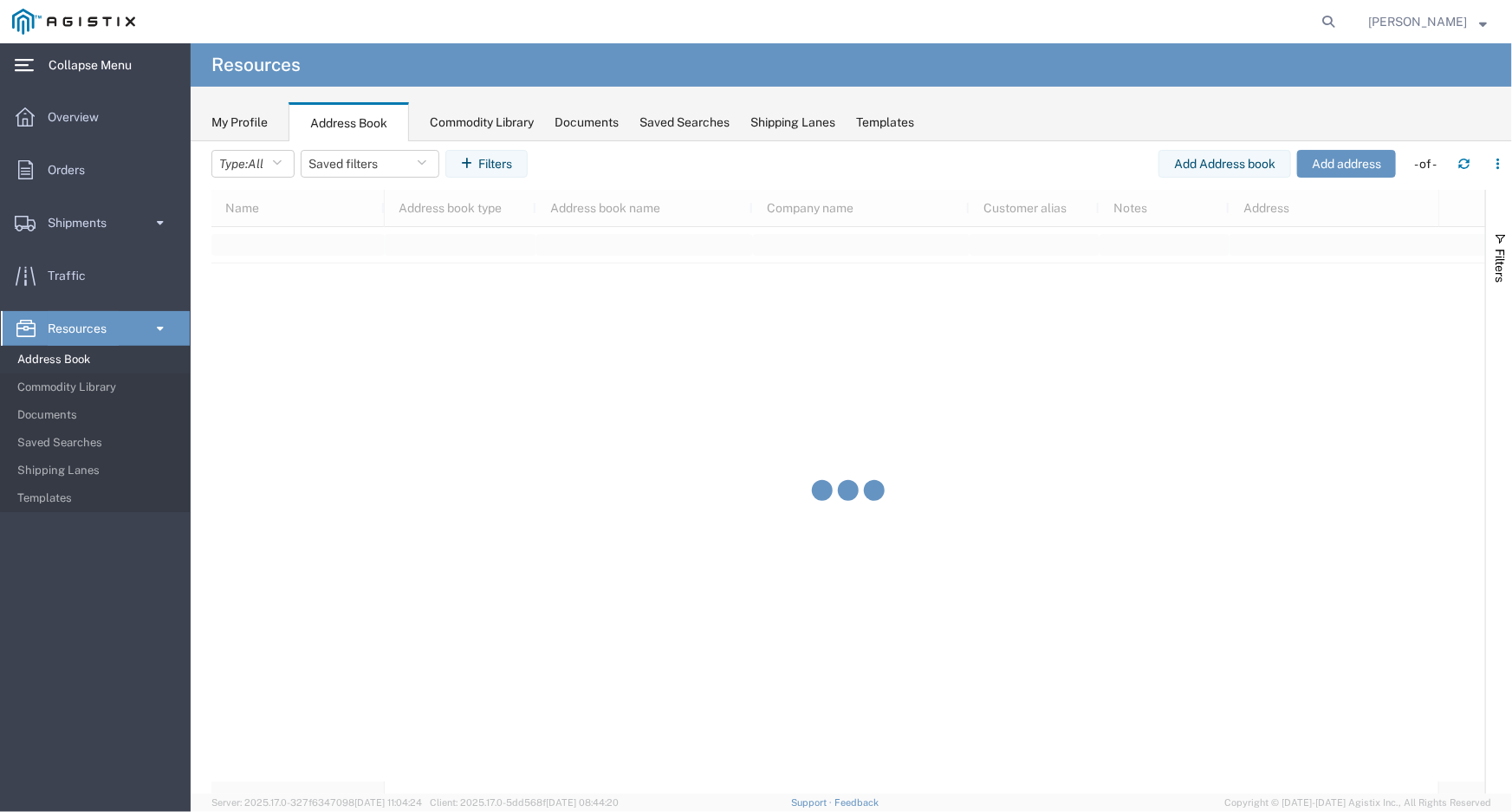
click at [455, 115] on div "Commodity Library" at bounding box center [482, 123] width 104 height 19
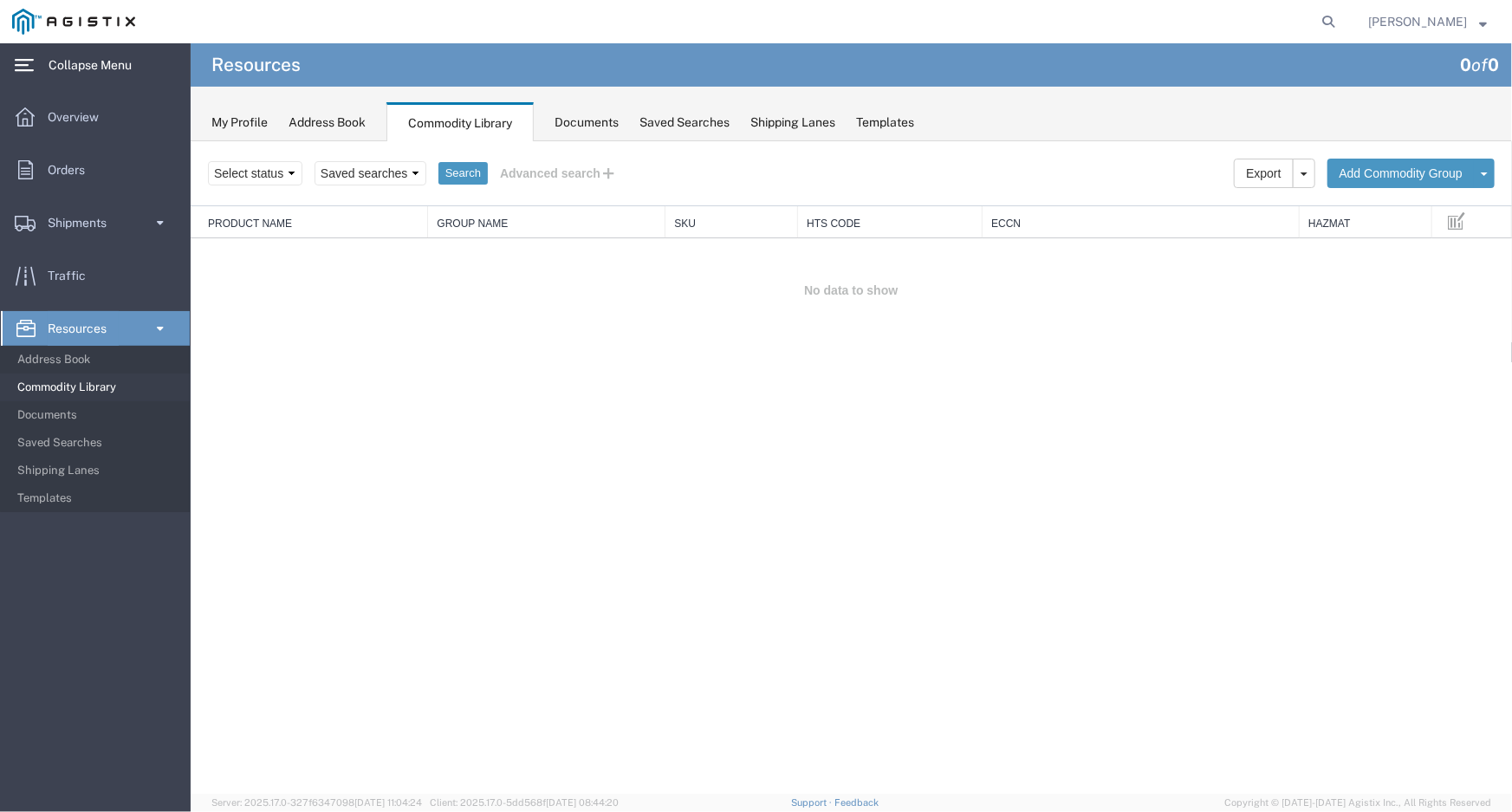
click at [574, 121] on div "Documents" at bounding box center [586, 123] width 64 height 19
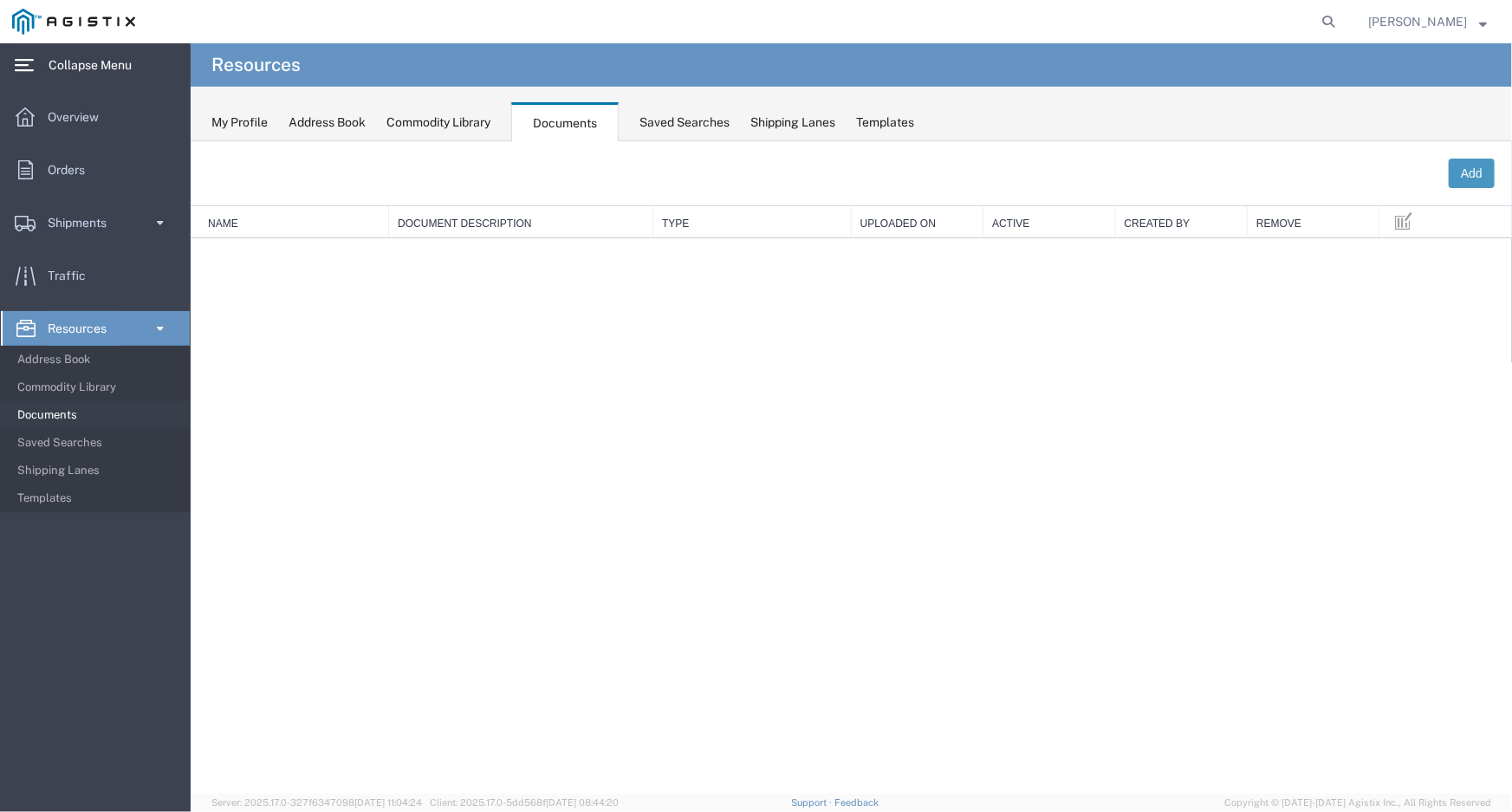
click at [729, 128] on div "Saved Searches" at bounding box center [684, 123] width 90 height 19
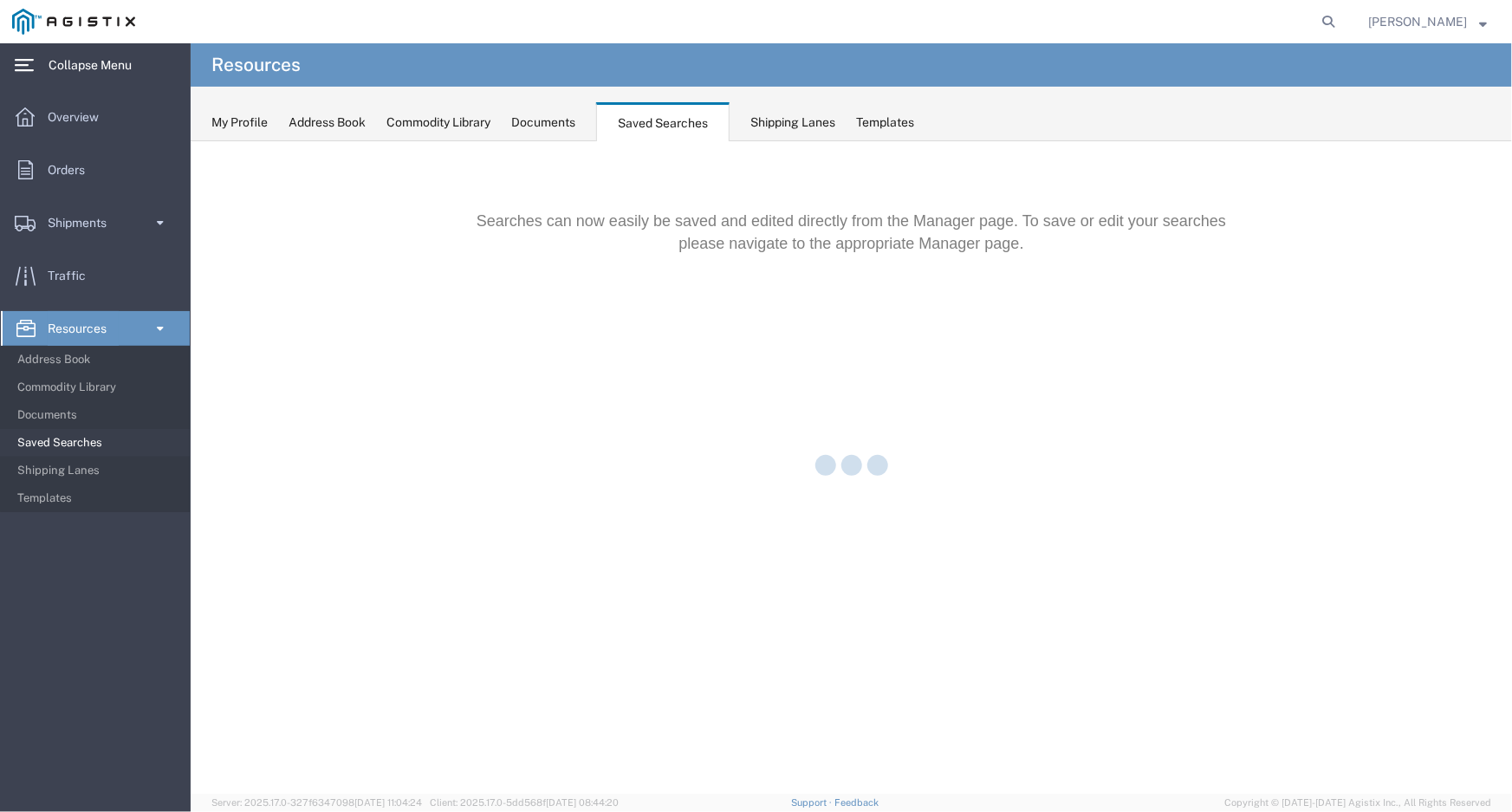
click at [805, 124] on div "Shipping Lanes" at bounding box center [793, 123] width 85 height 19
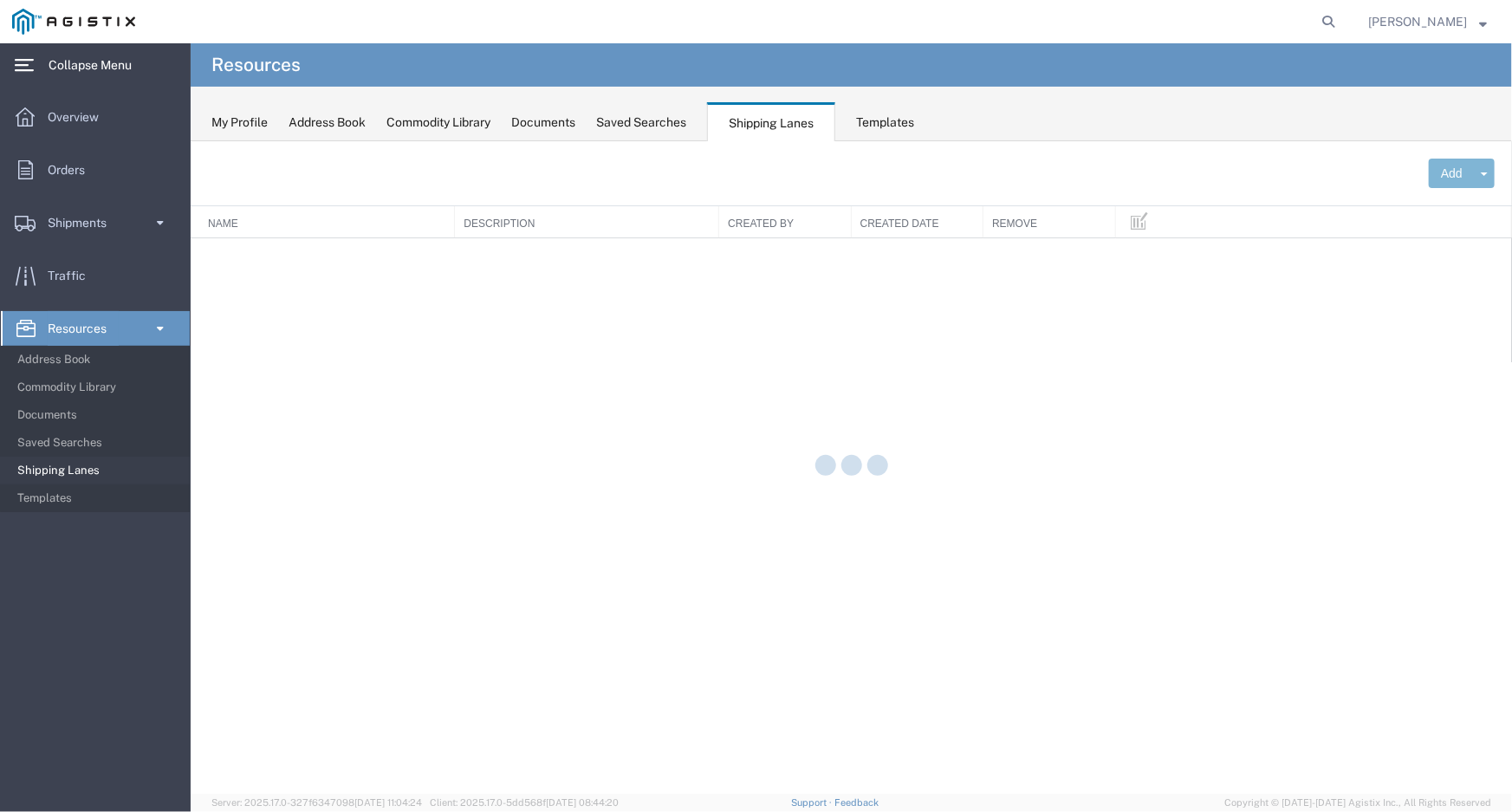
click at [914, 118] on div "Templates" at bounding box center [885, 123] width 58 height 19
